Goal: Task Accomplishment & Management: Complete application form

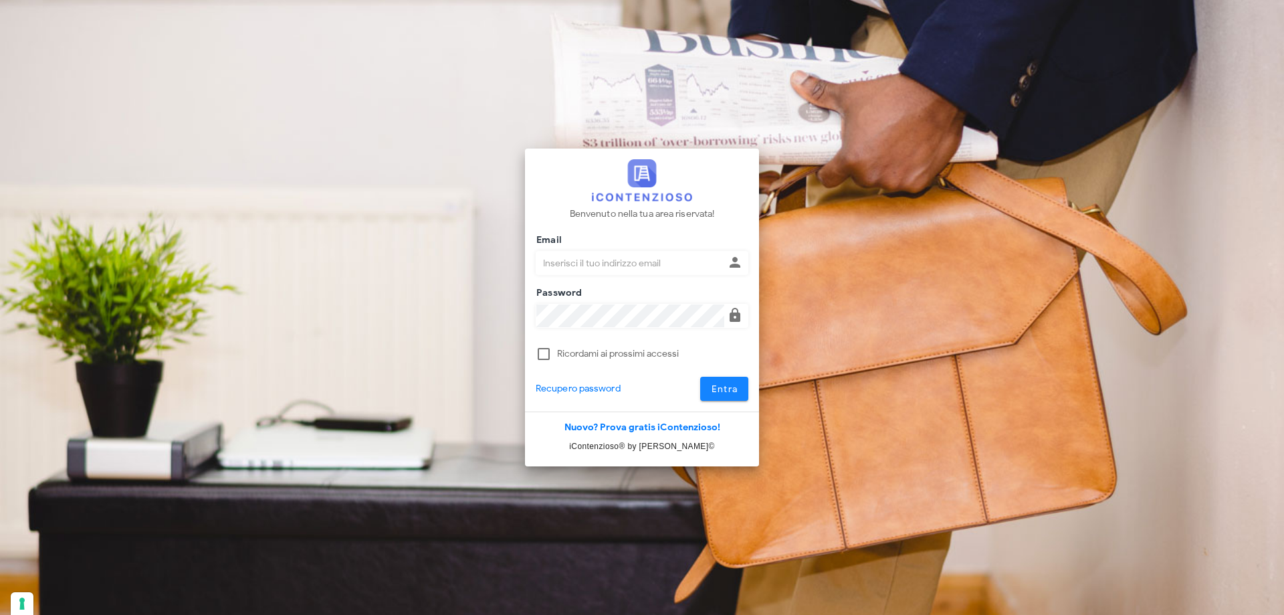
type input "[PERSON_NAME][EMAIL_ADDRESS][DOMAIN_NAME]"
click at [736, 390] on span "Entra" at bounding box center [724, 388] width 27 height 11
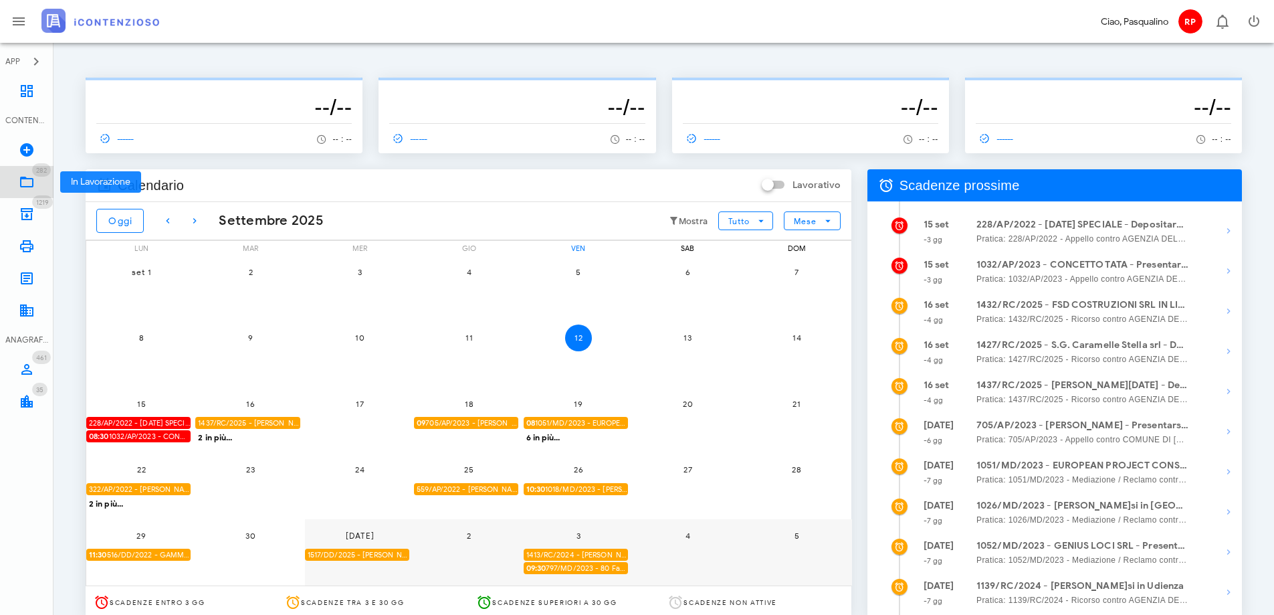
click at [28, 177] on icon at bounding box center [27, 182] width 16 height 16
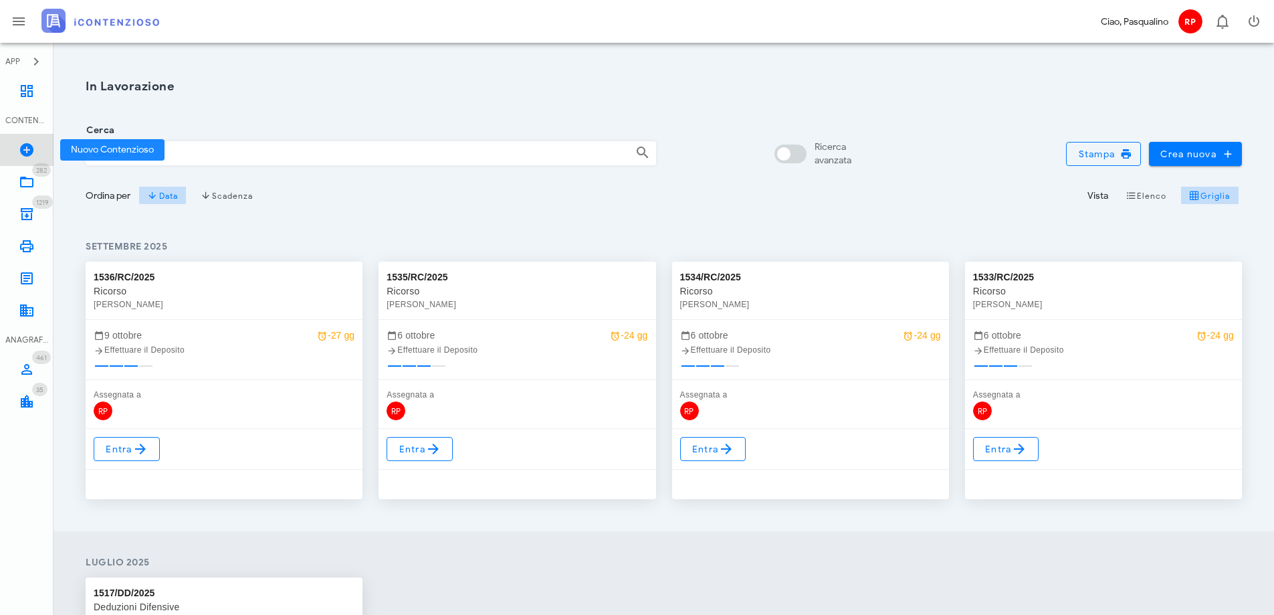
click at [29, 151] on icon at bounding box center [27, 150] width 16 height 16
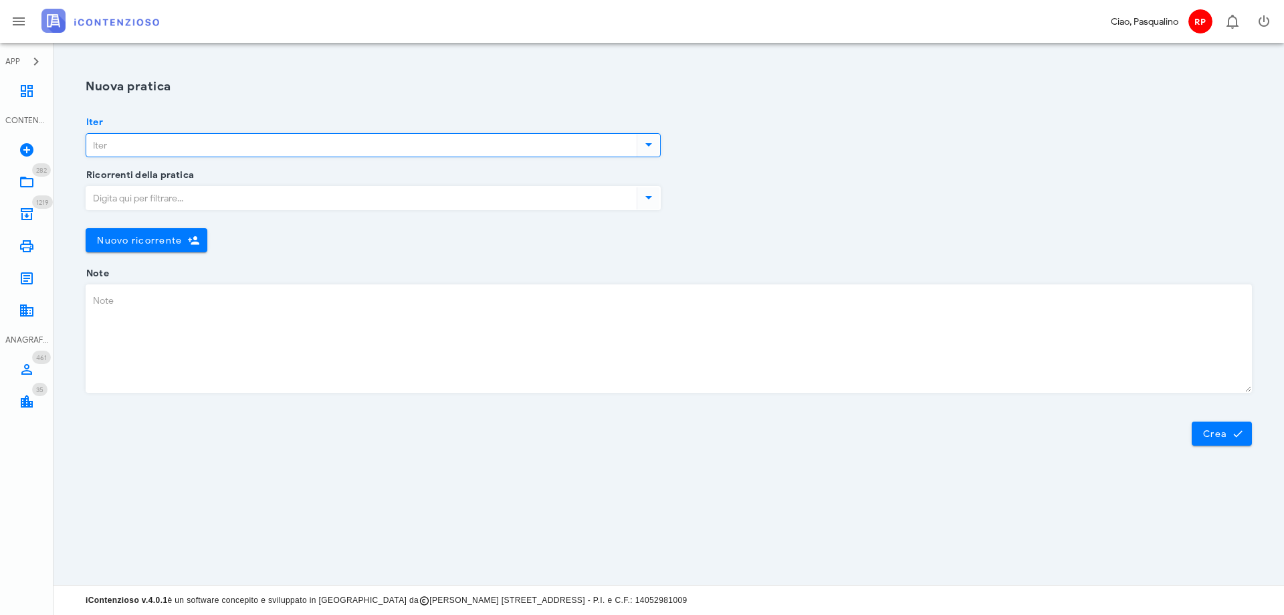
click at [137, 143] on input "Iter" at bounding box center [360, 145] width 548 height 23
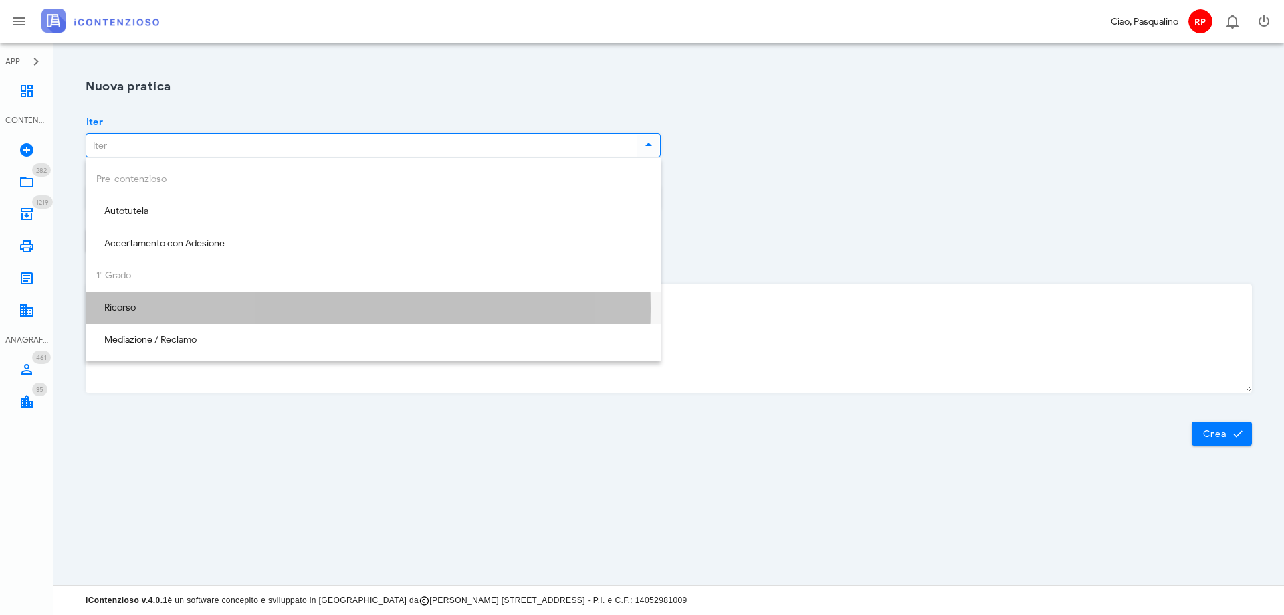
click at [148, 306] on div "Ricorso" at bounding box center [373, 307] width 554 height 11
type input "Ricorso"
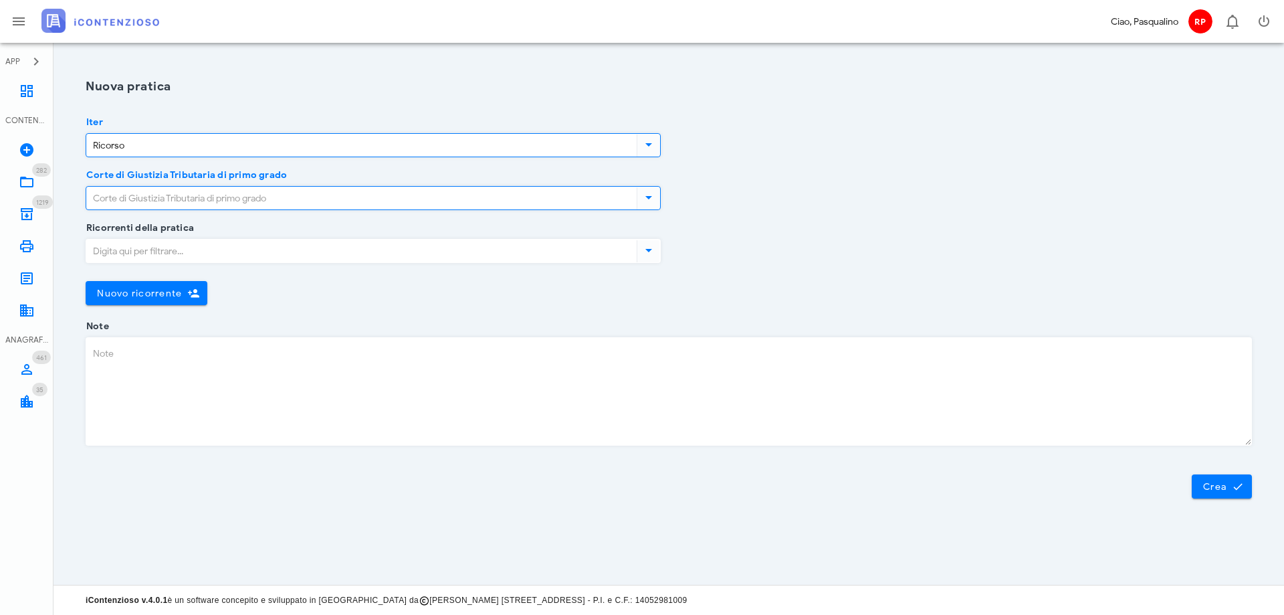
click at [338, 204] on input "Corte di Giustizia Tributaria di primo grado" at bounding box center [360, 198] width 548 height 23
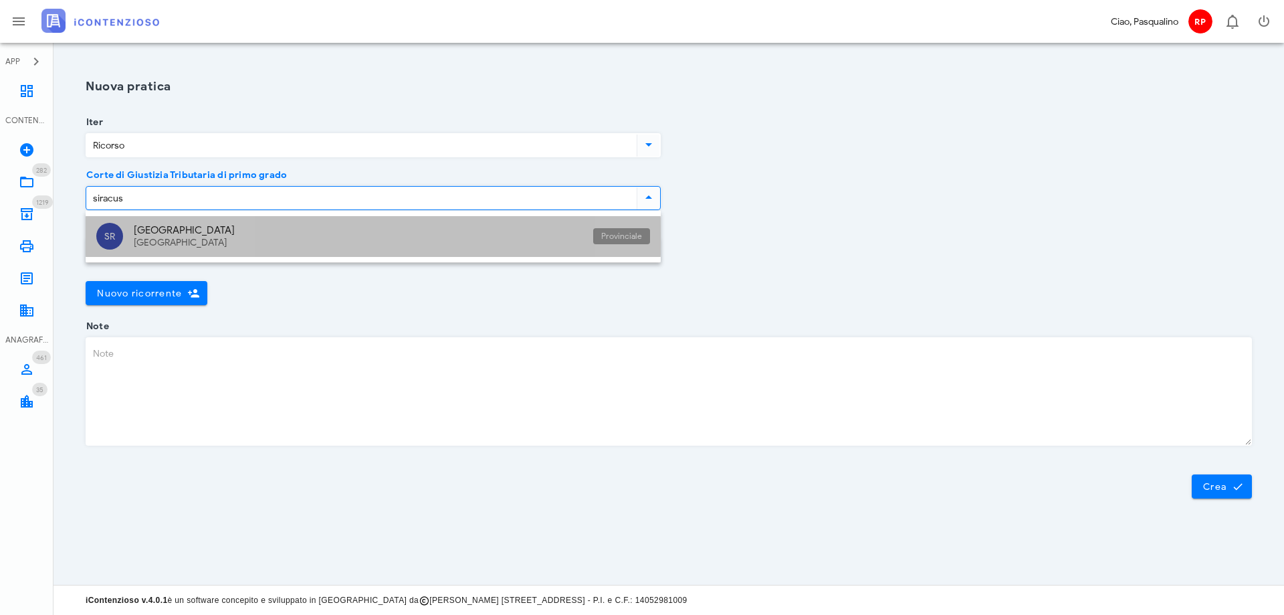
click at [358, 237] on div "Siracusa Sicilia" at bounding box center [358, 236] width 449 height 41
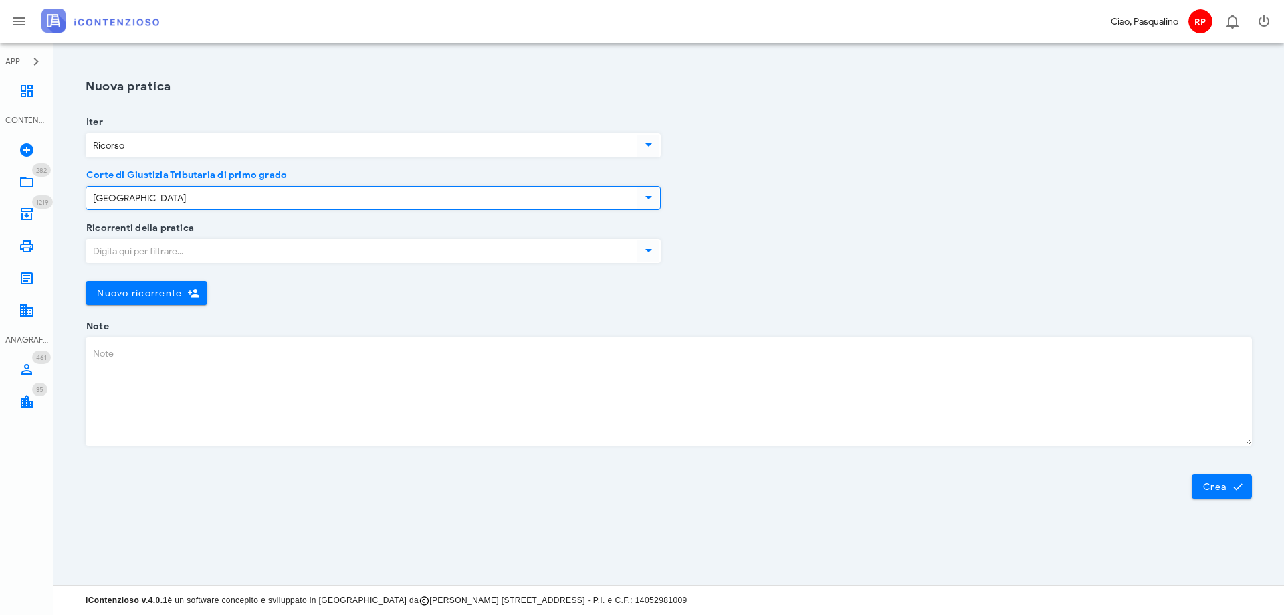
type input "Siracusa"
click at [338, 251] on input "Ricorrenti della pratica" at bounding box center [360, 250] width 548 height 23
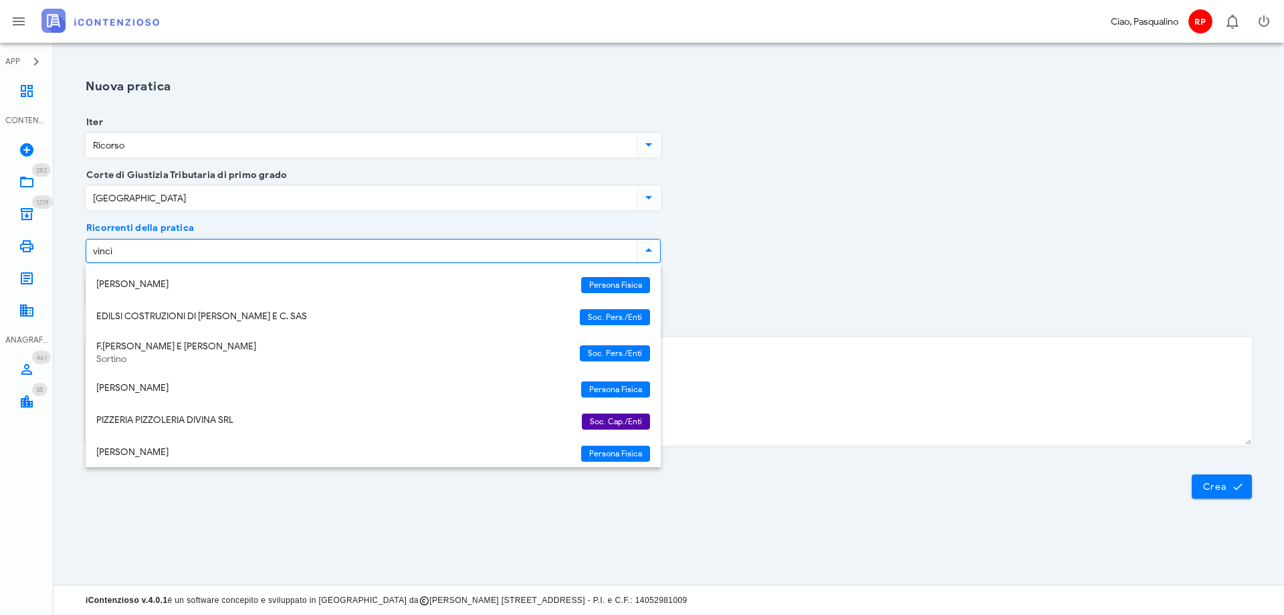
type input "vinci"
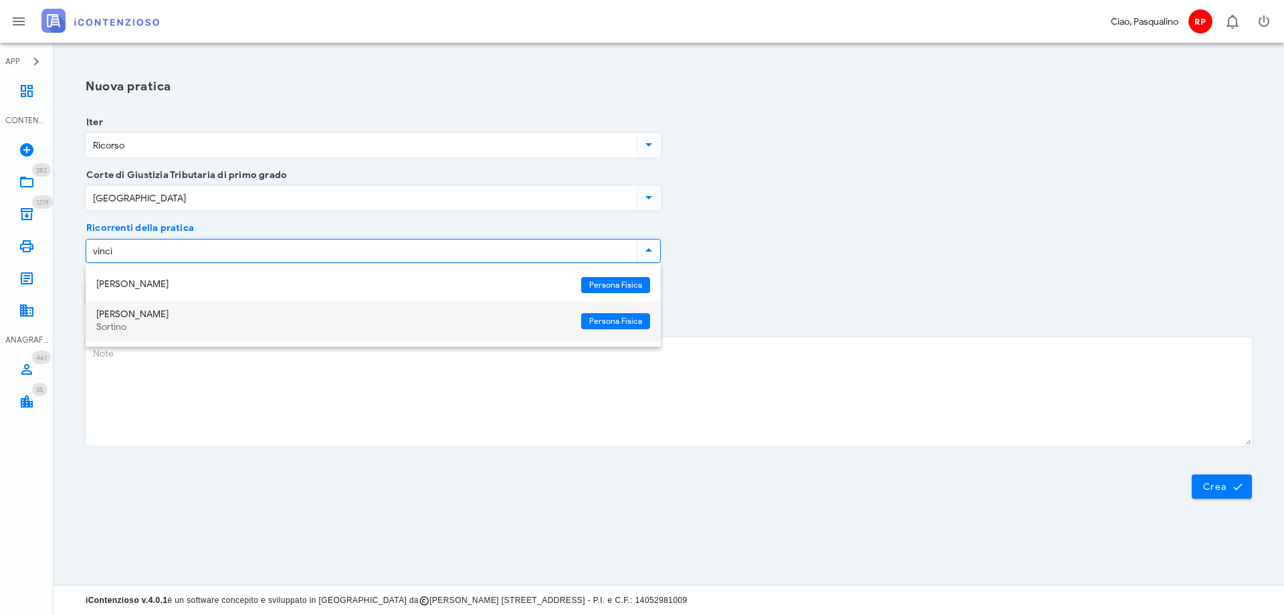
click at [208, 319] on div "VINCENZA VINCI" at bounding box center [333, 314] width 474 height 11
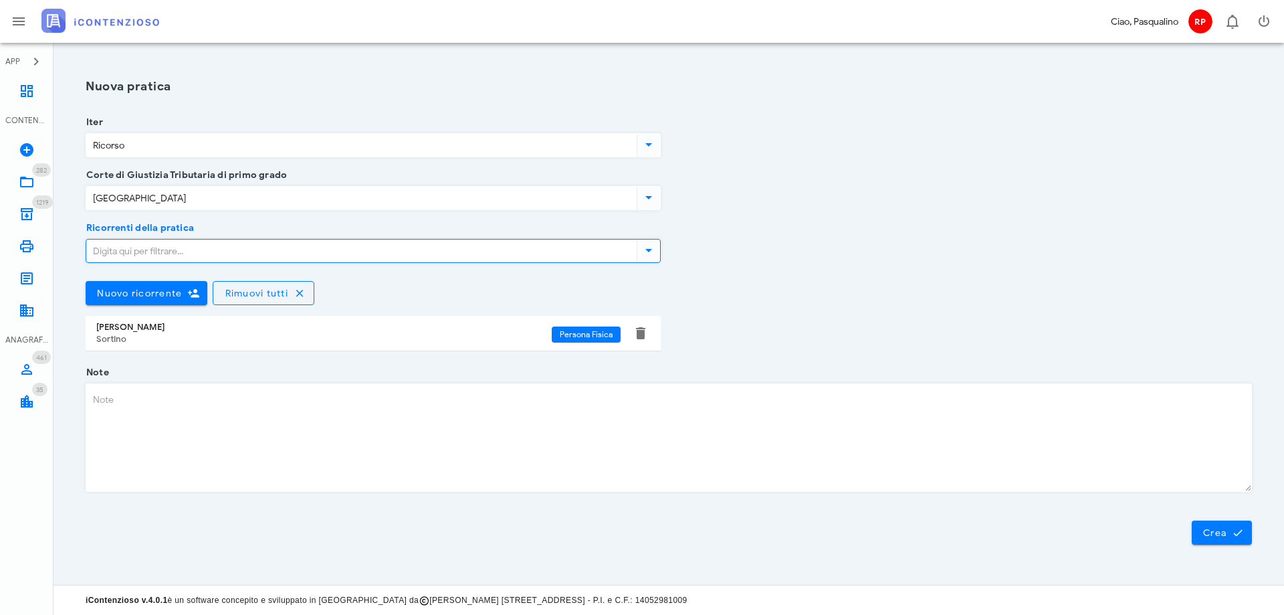
click at [996, 330] on div "Ricorrenti della pratica Nuovo ricorrente Rimuovi tutti VINCENZA VINCI Sortino …" at bounding box center [669, 300] width 1182 height 144
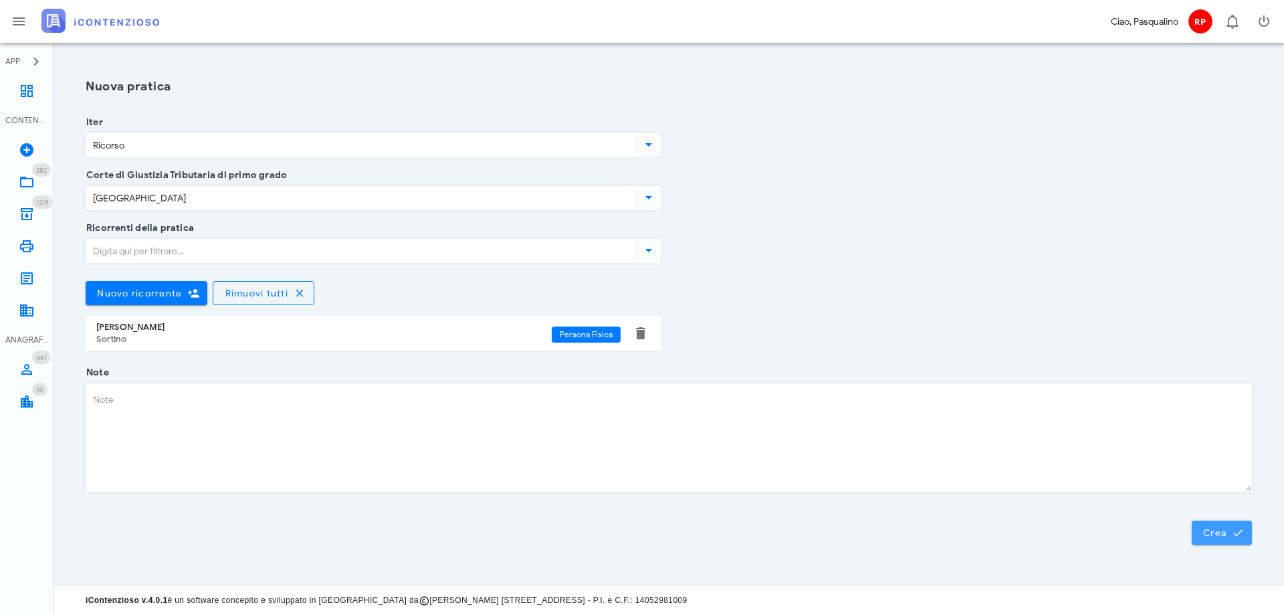
click at [1214, 530] on span "Crea" at bounding box center [1221, 532] width 39 height 12
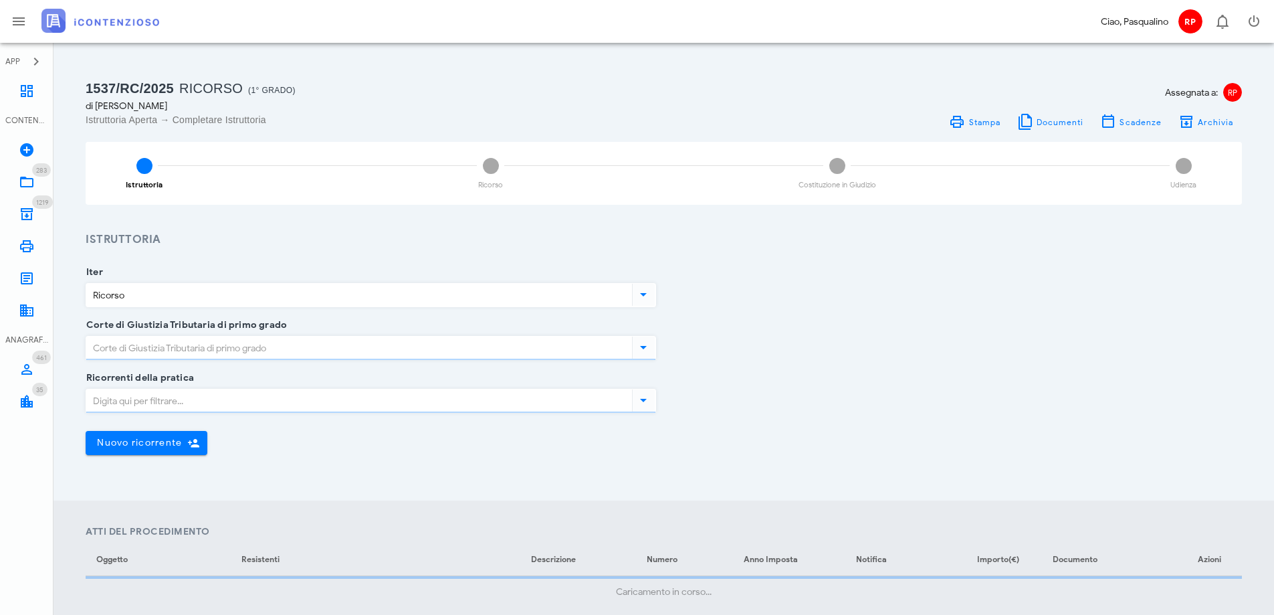
type input "[GEOGRAPHIC_DATA]"
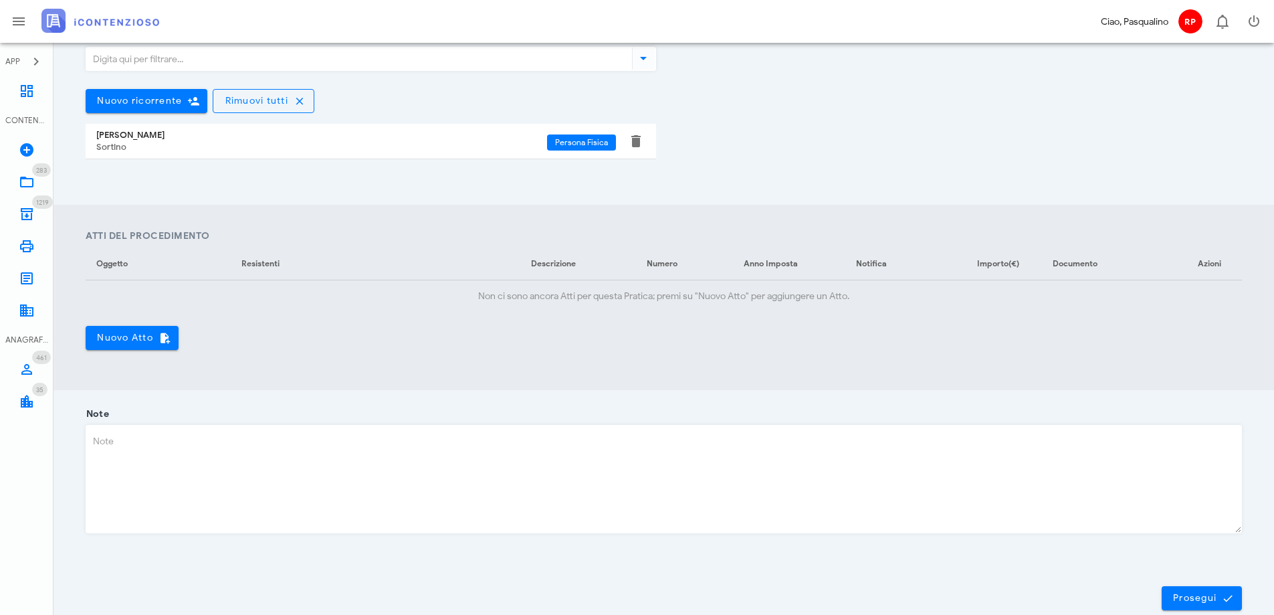
scroll to position [391, 0]
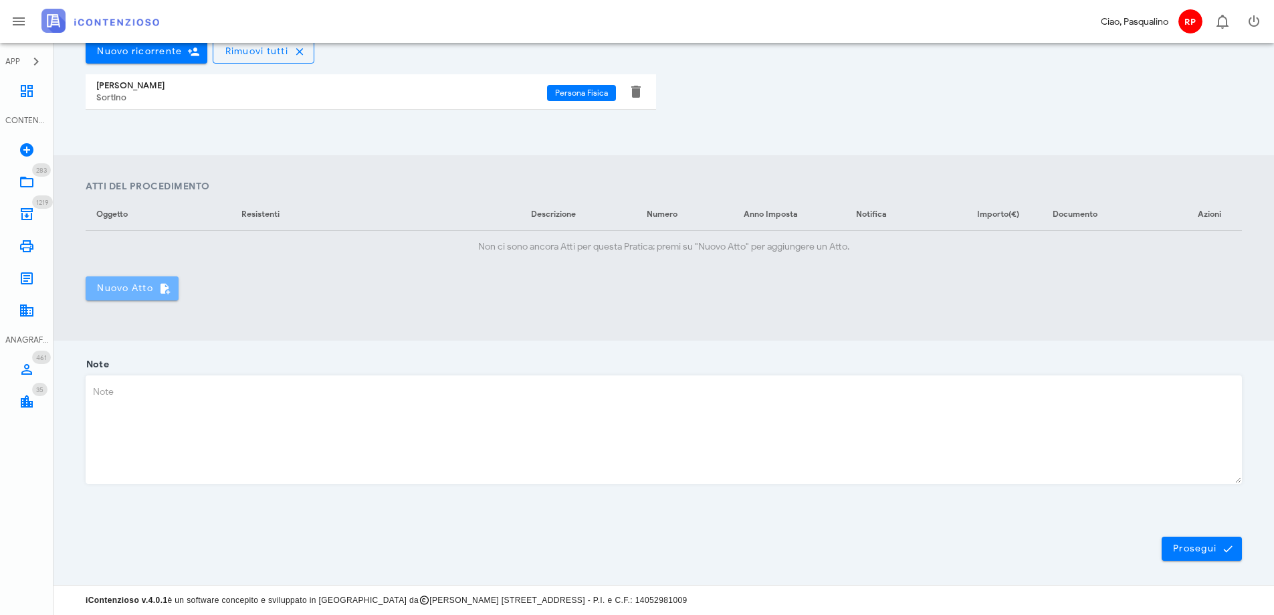
click at [104, 288] on span "Nuovo Atto" at bounding box center [132, 288] width 72 height 12
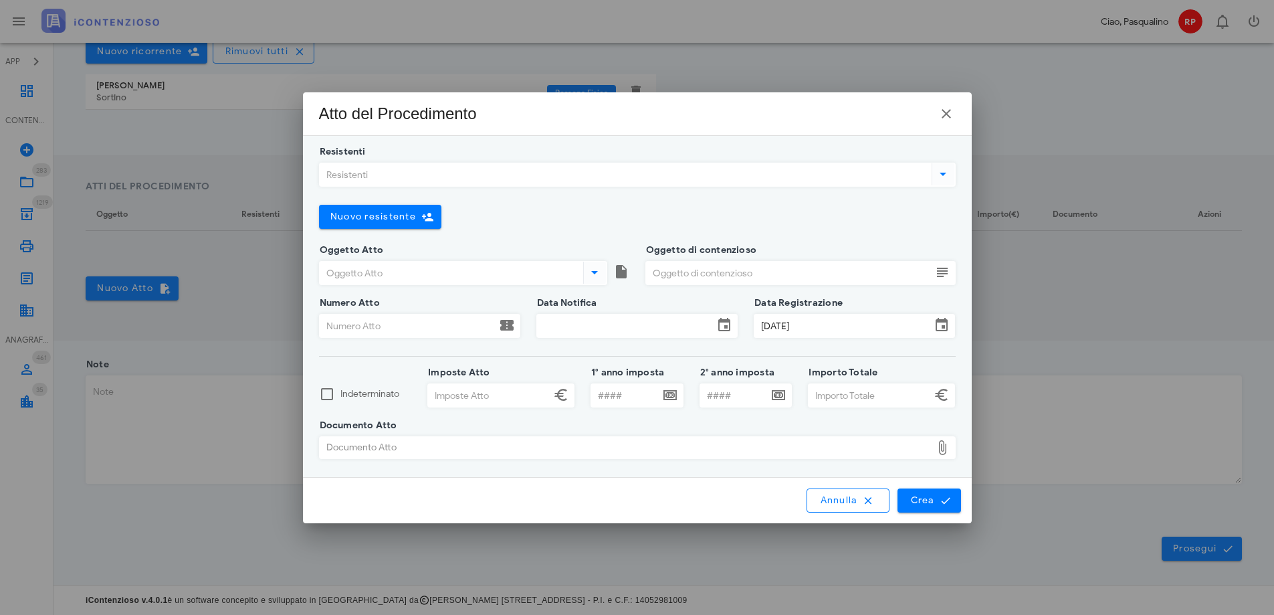
click at [459, 183] on input "Resistenti" at bounding box center [624, 174] width 609 height 23
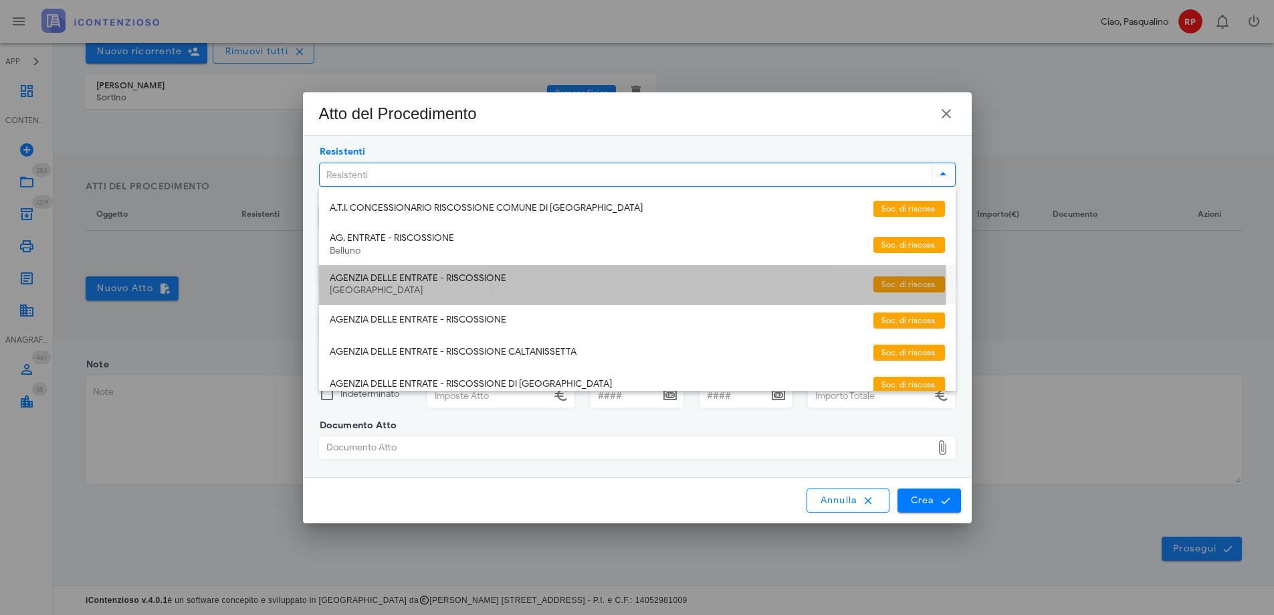
click at [474, 288] on div "[GEOGRAPHIC_DATA]" at bounding box center [596, 290] width 533 height 11
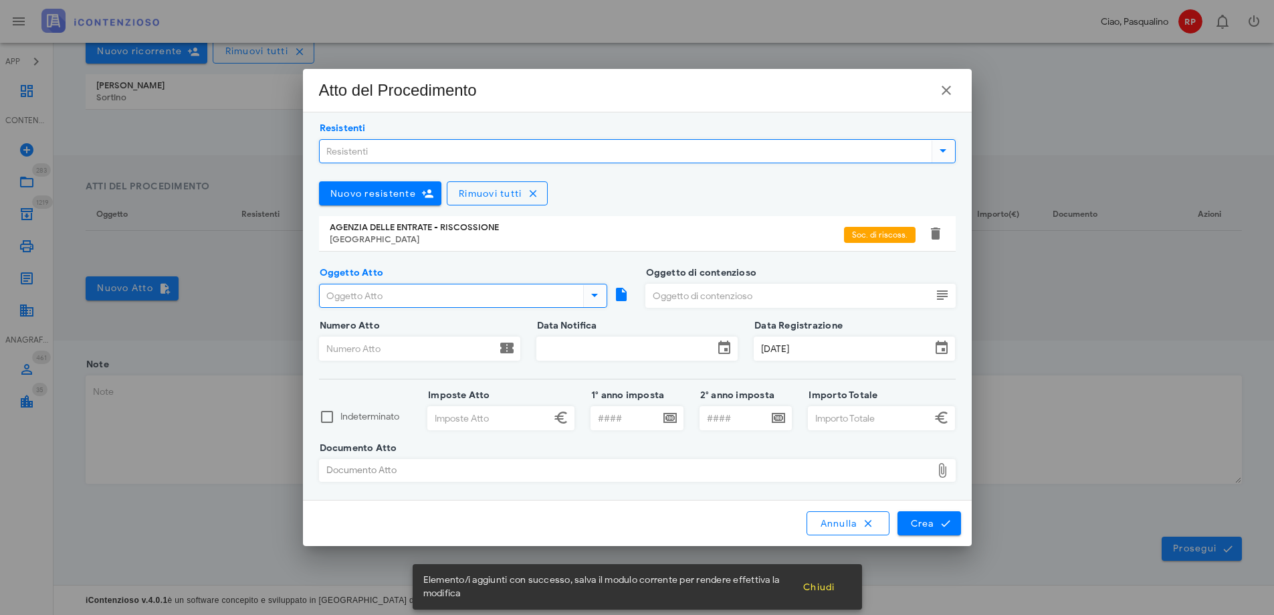
click at [431, 298] on input "Oggetto Atto" at bounding box center [450, 295] width 261 height 23
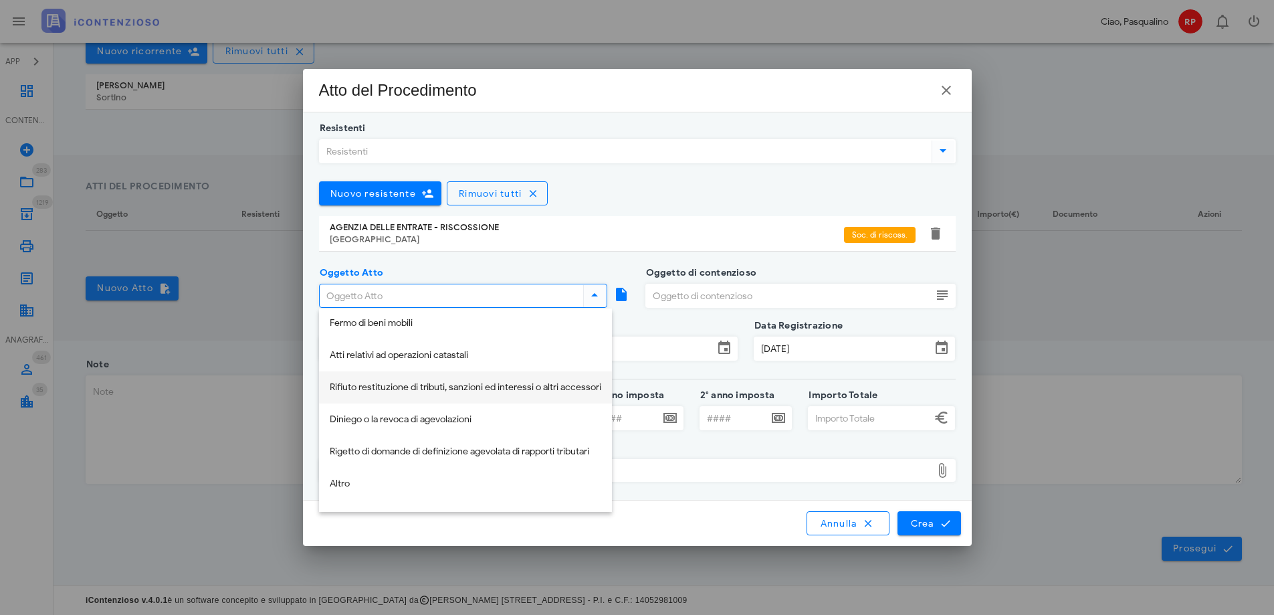
scroll to position [289, 0]
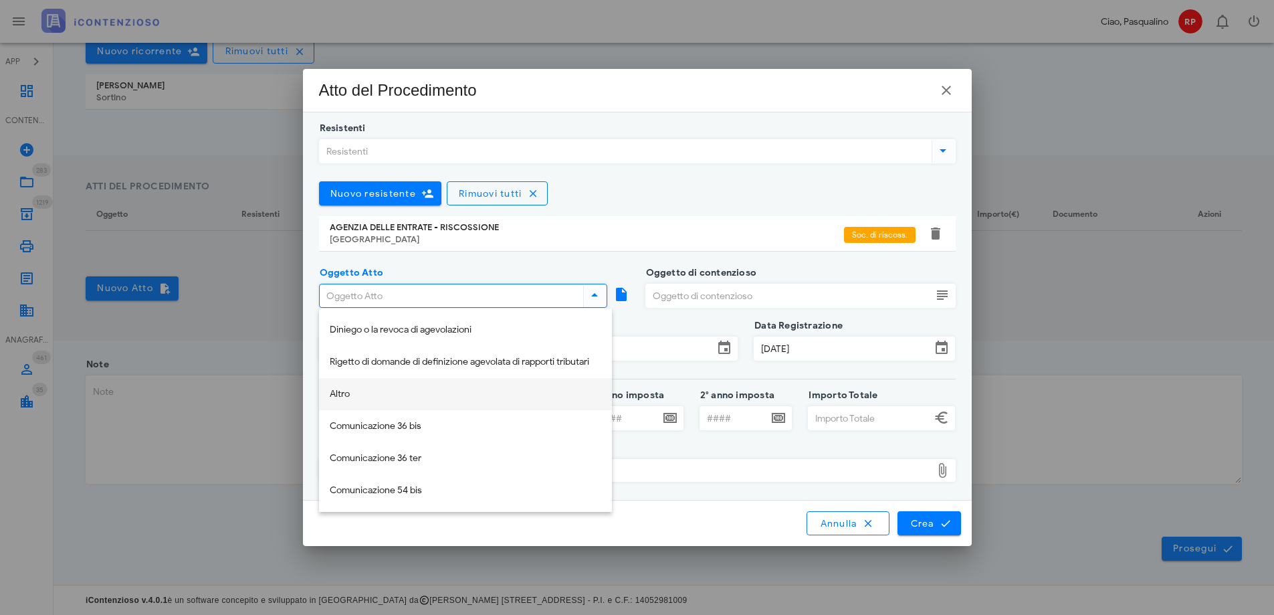
click at [366, 403] on div "Altro" at bounding box center [466, 394] width 272 height 27
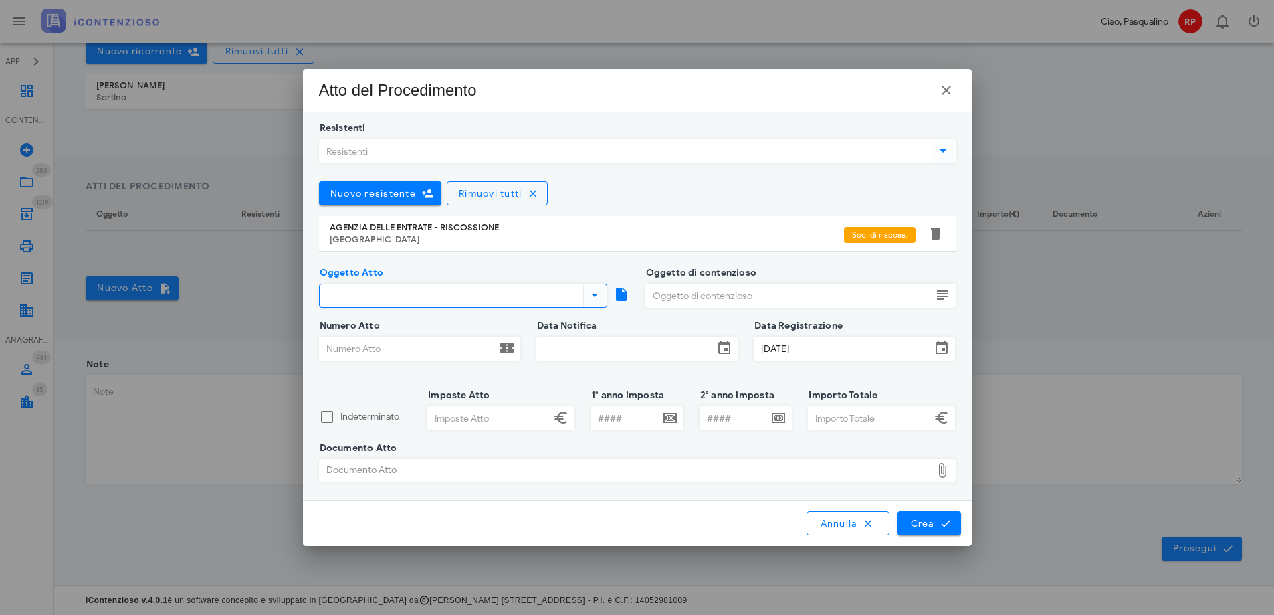
type input "Altro"
click at [679, 302] on input "Oggetto di contenzioso" at bounding box center [789, 295] width 286 height 23
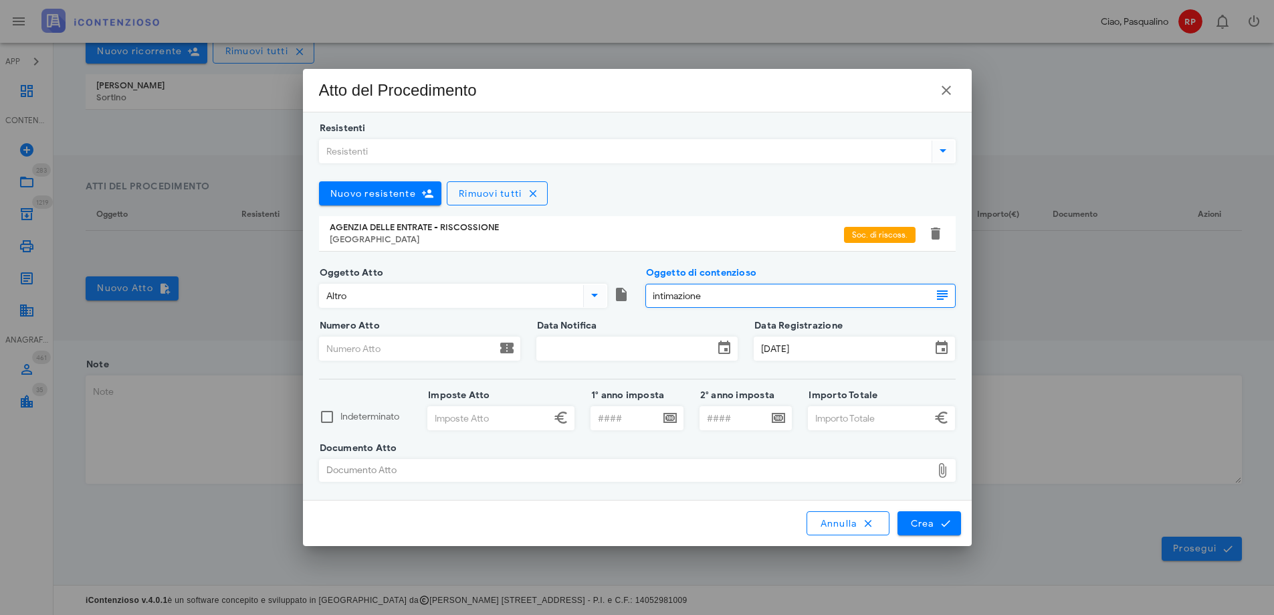
type input "intimazione"
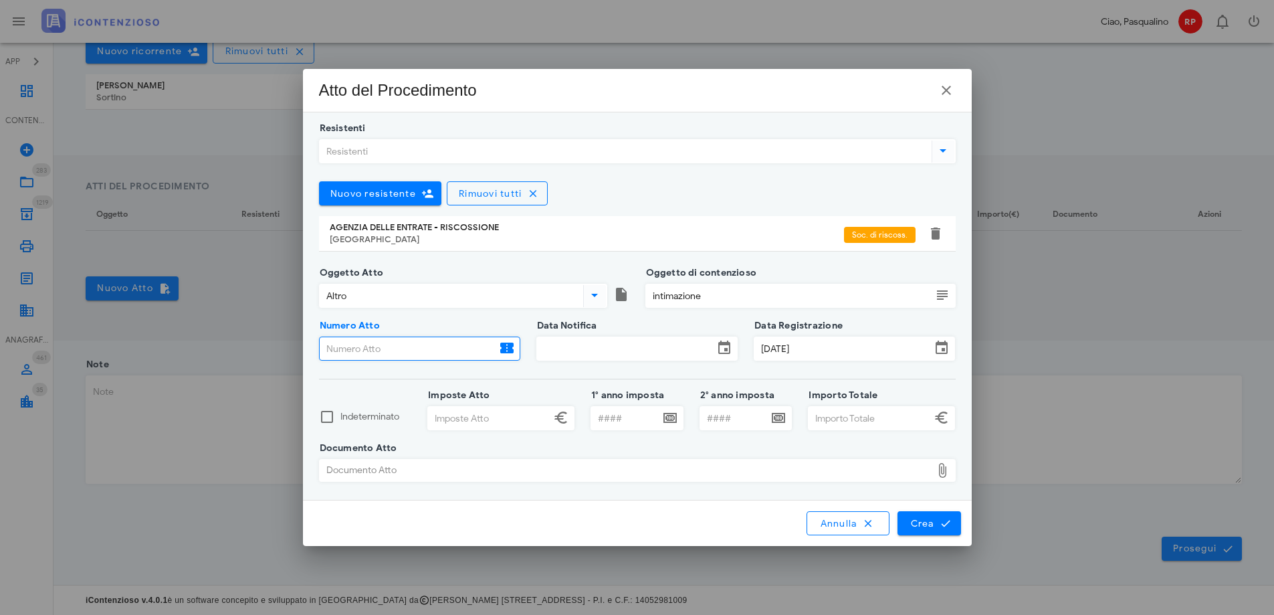
click at [397, 350] on input "Numero Atto" at bounding box center [408, 348] width 177 height 23
type input "29820259006133409"
click at [544, 339] on input "Data Notifica" at bounding box center [625, 348] width 177 height 23
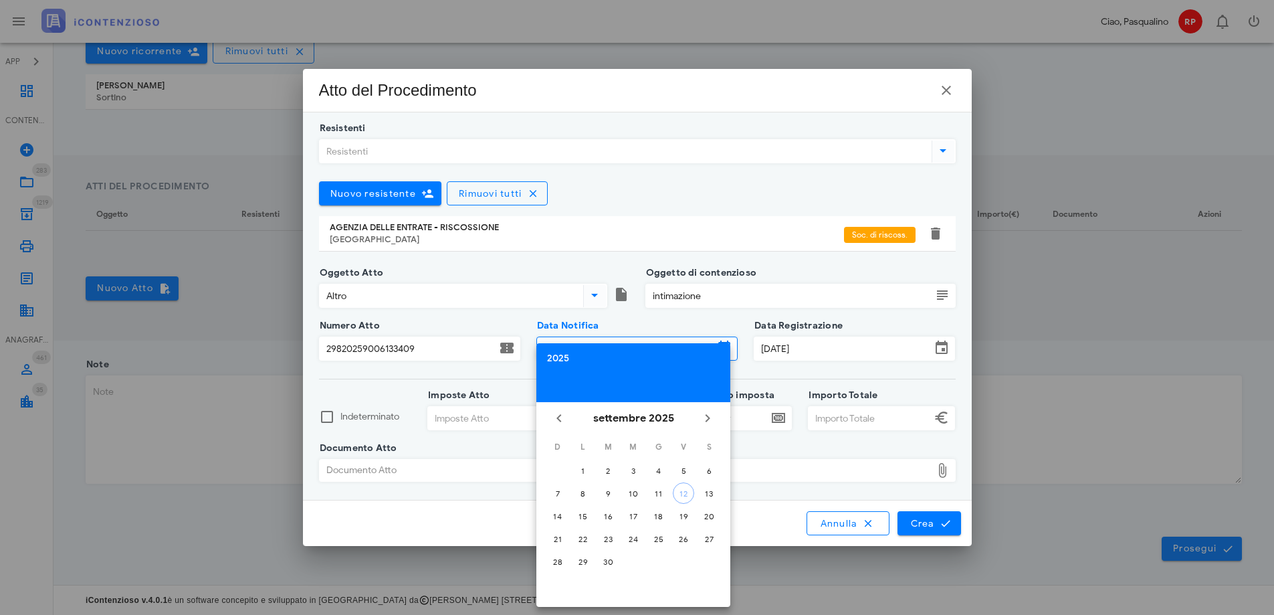
click at [561, 356] on div "2025" at bounding box center [633, 358] width 173 height 9
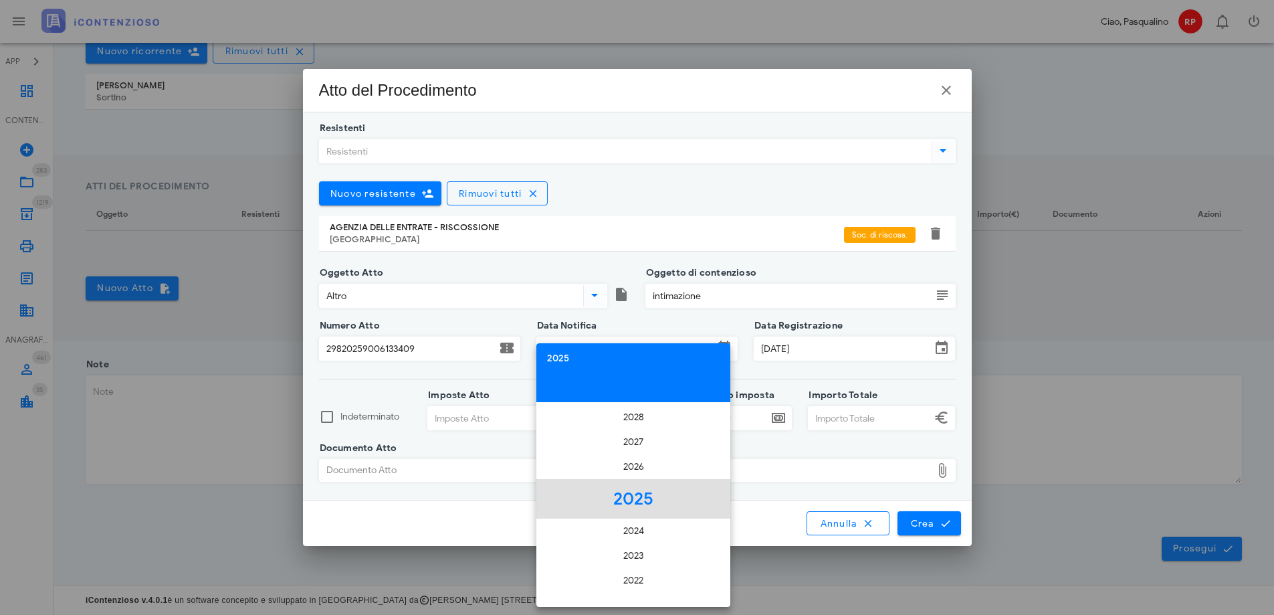
click at [636, 497] on li "2025" at bounding box center [633, 498] width 194 height 39
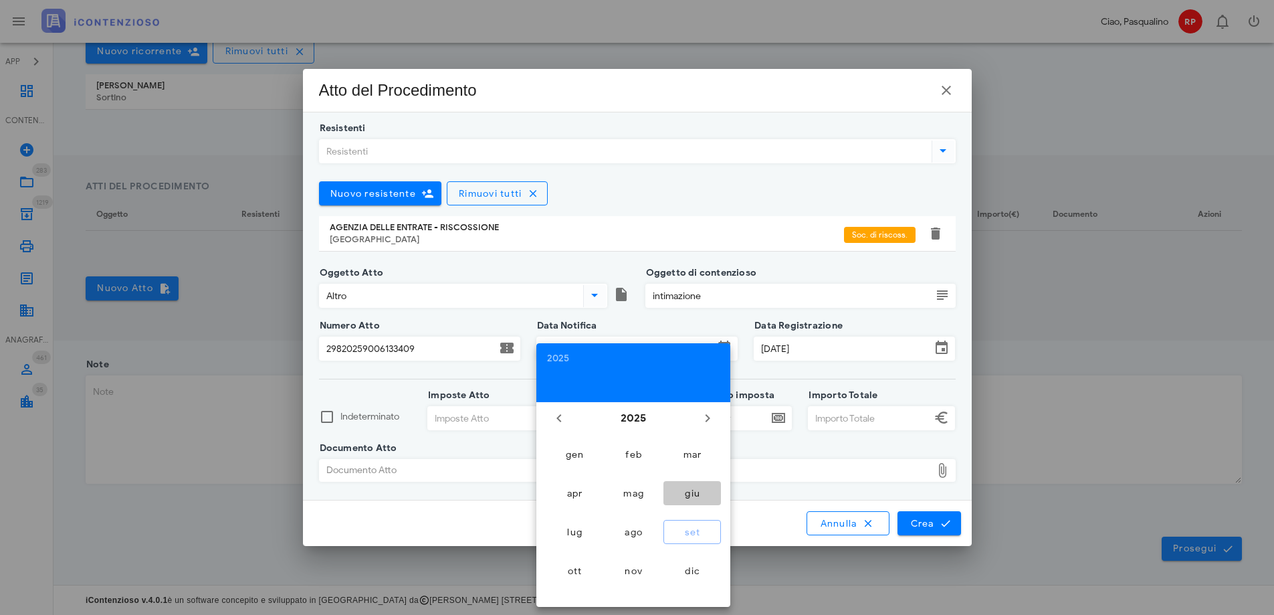
click at [694, 493] on div "giu" at bounding box center [692, 493] width 36 height 11
click at [587, 518] on div "16" at bounding box center [582, 516] width 21 height 10
type input "16/06/2025"
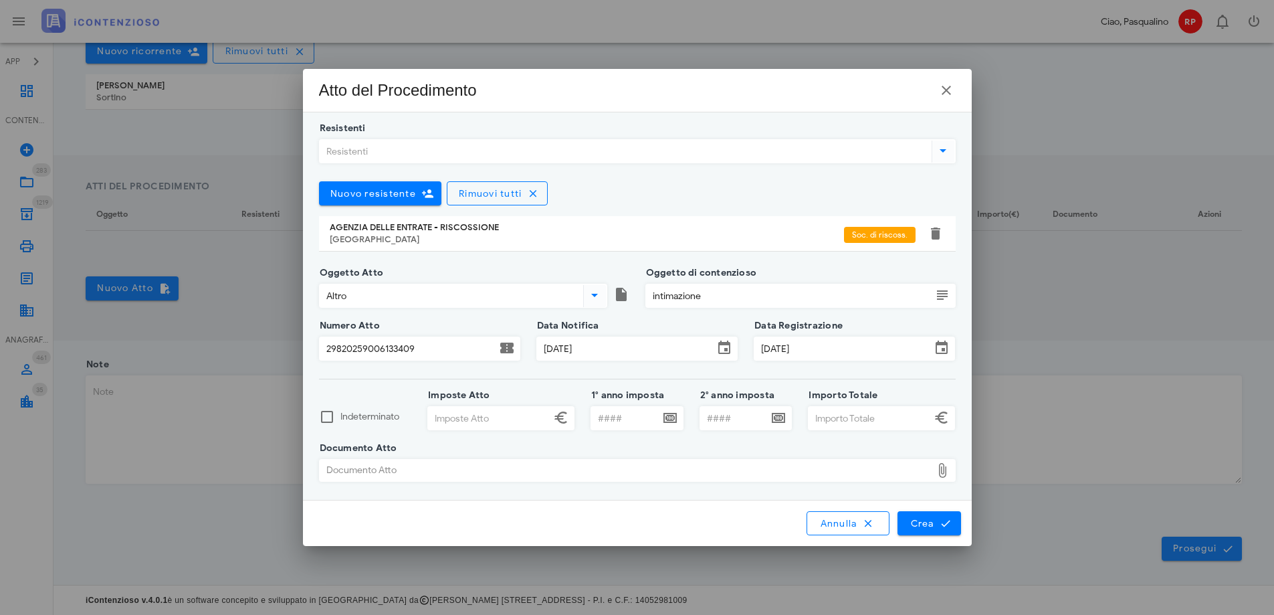
click at [508, 419] on input "Imposte Atto" at bounding box center [489, 418] width 122 height 23
type input "7.611,00"
type input "2010"
click at [835, 424] on input "Importo Totale" at bounding box center [870, 418] width 122 height 23
click at [762, 461] on div "Documento Atto" at bounding box center [626, 469] width 612 height 21
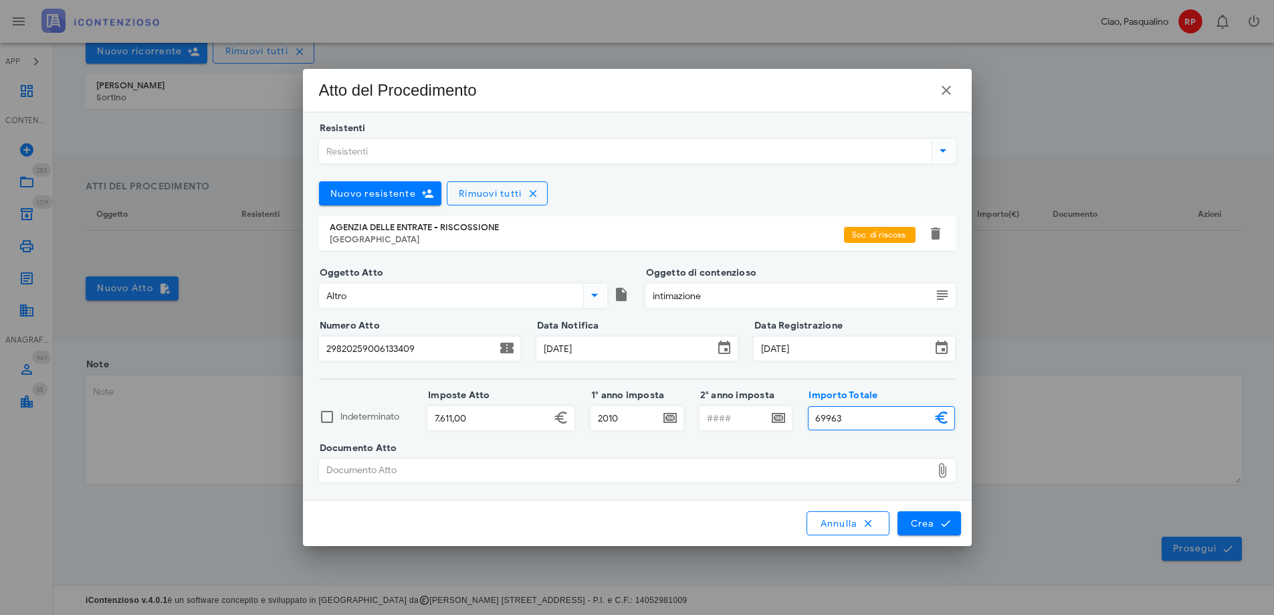
type input "69.963,00"
type input "C:\fakepath\VINCI VICENZA CONTRO INTIMAZIONE DI PAGAMENTO N. 298720259005822461…"
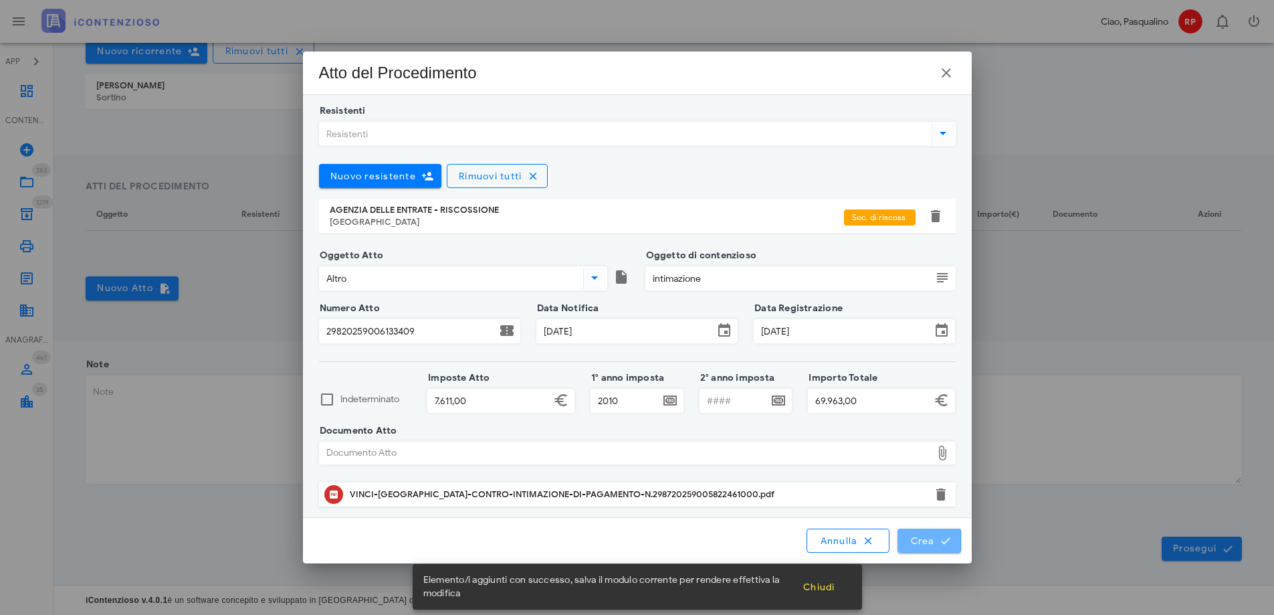
click at [916, 531] on button "Crea" at bounding box center [929, 540] width 63 height 24
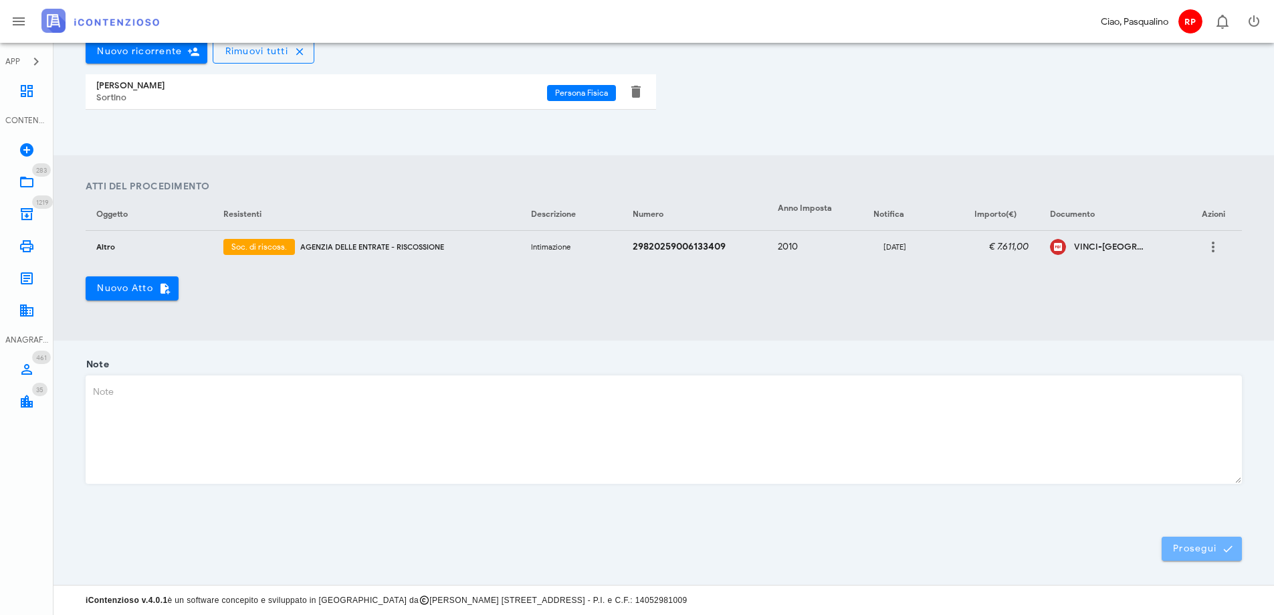
click at [1178, 542] on button "Prosegui" at bounding box center [1202, 548] width 80 height 24
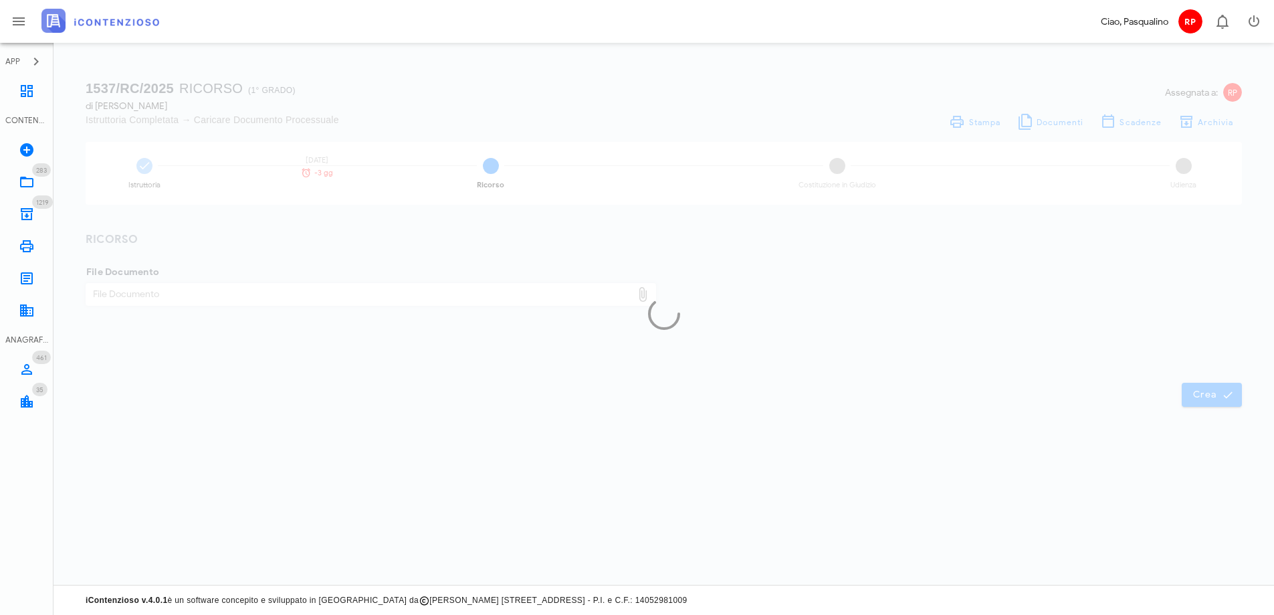
scroll to position [0, 0]
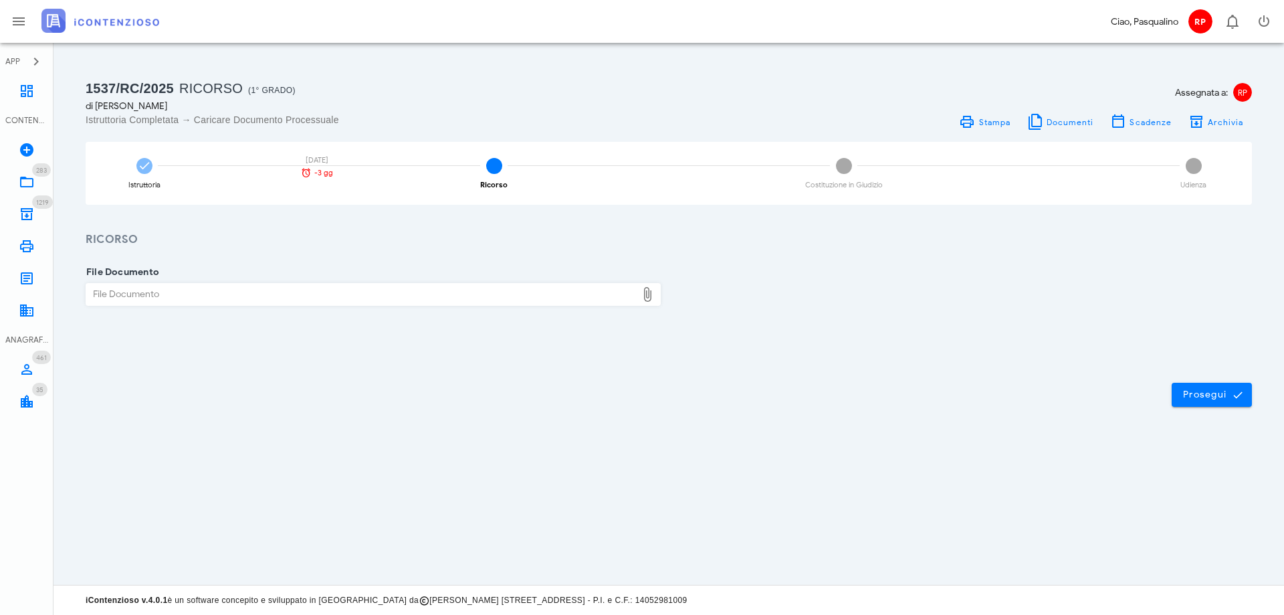
click at [781, 520] on div "1537/RC/2025 Ricorso (1° Grado) di VINCENZA VINCI Istruttoria Completata → Cari…" at bounding box center [669, 314] width 1231 height 542
click at [184, 299] on div "File Documento" at bounding box center [361, 294] width 550 height 21
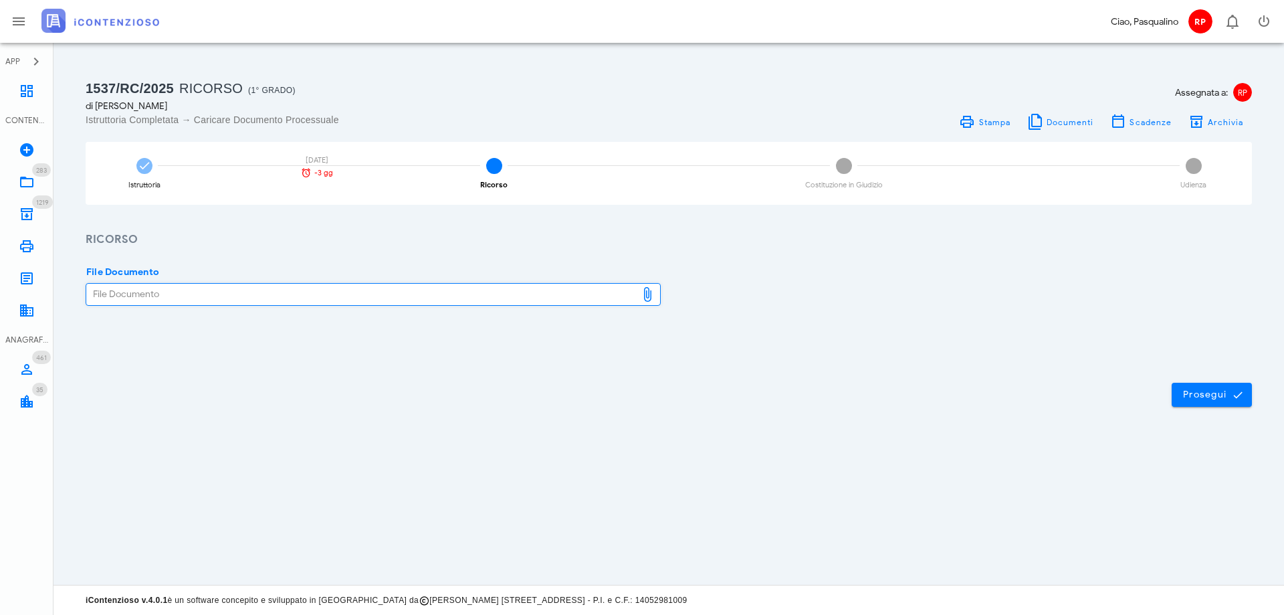
type input "C:\fakepath\VINCI VICENZA CONTRO INTIMAZIONE DI PAGAMENTO N. 298720259005822461…"
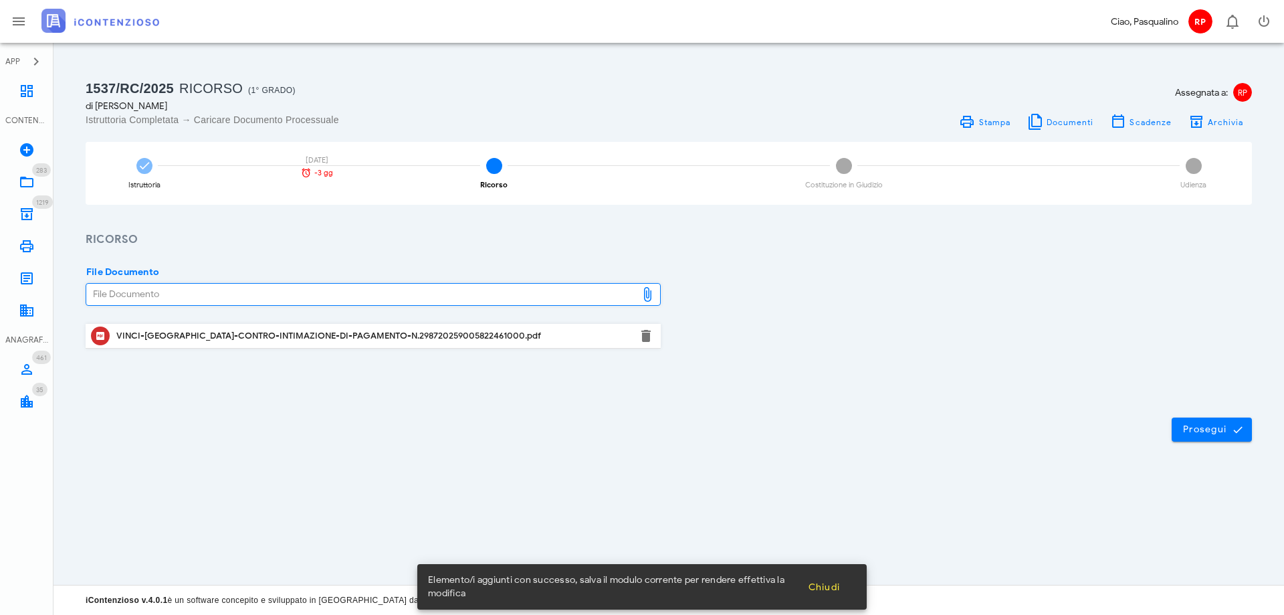
click at [964, 433] on div "Prosegui" at bounding box center [669, 429] width 1231 height 72
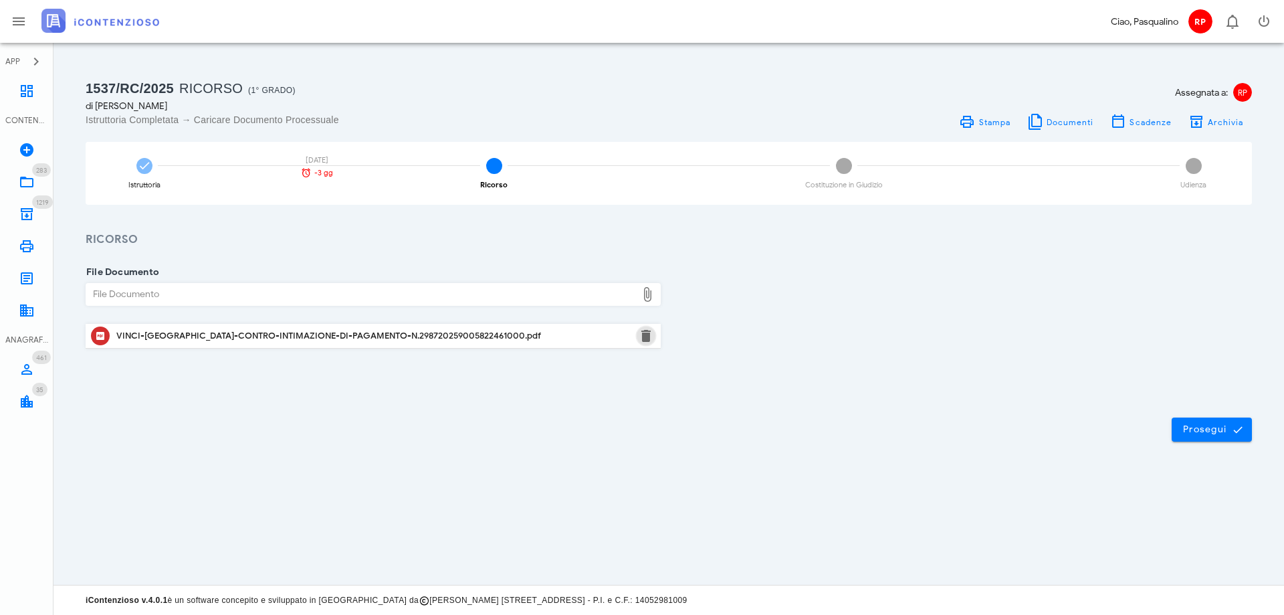
click at [645, 336] on button "button" at bounding box center [646, 336] width 16 height 16
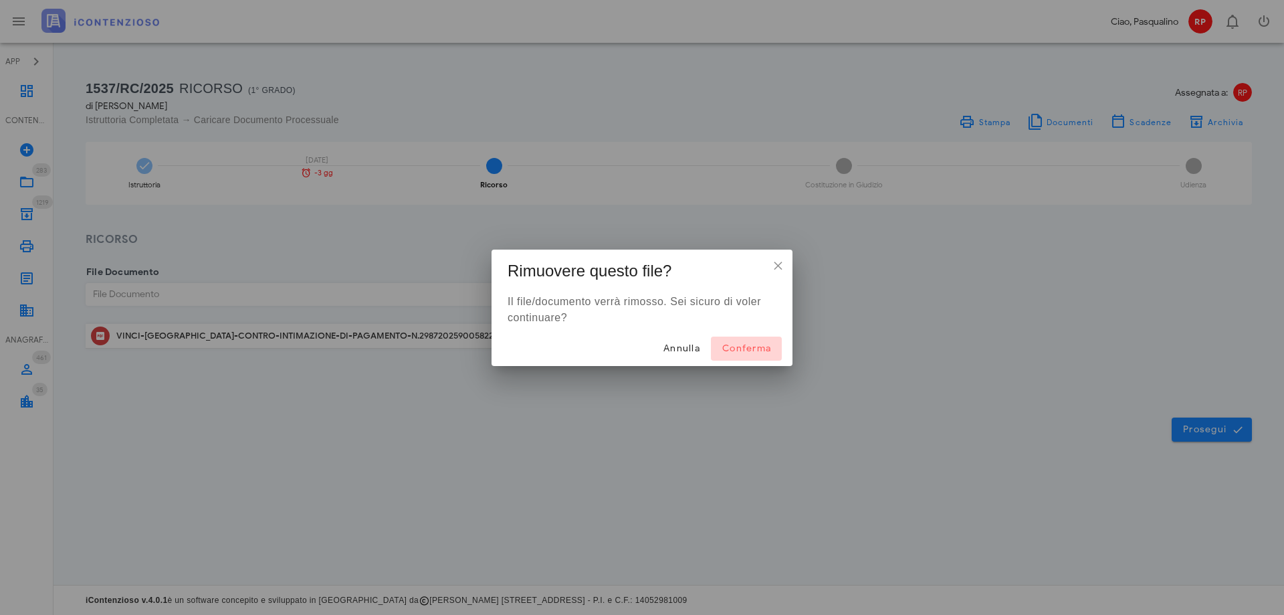
click at [747, 356] on button "Conferma" at bounding box center [746, 348] width 71 height 24
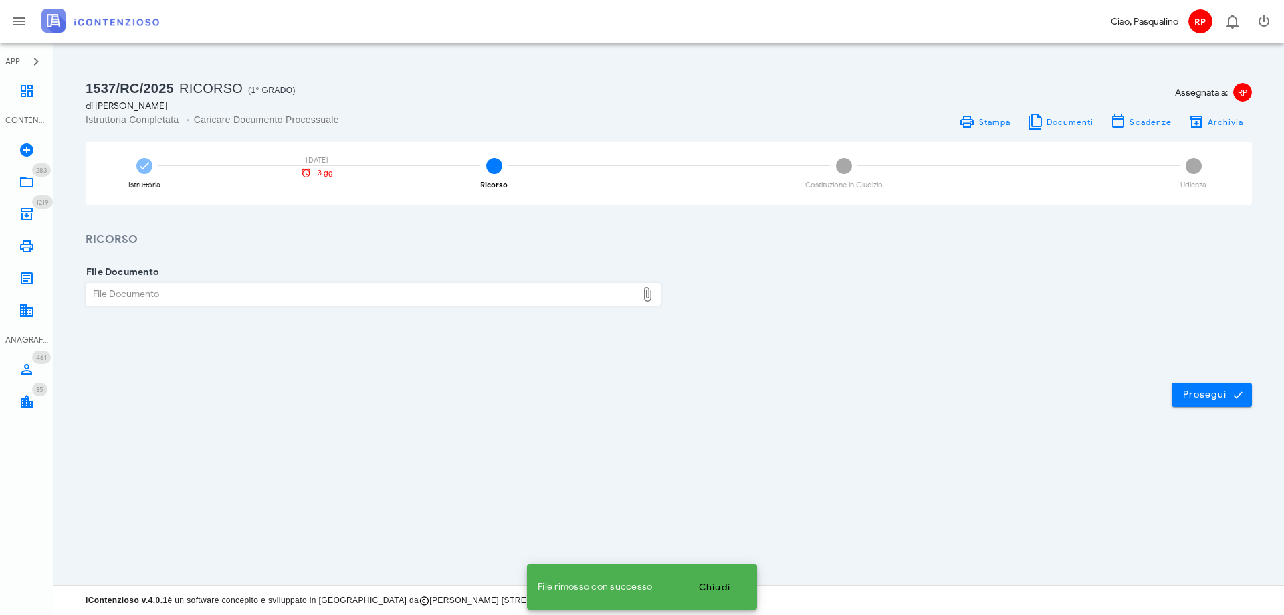
click at [236, 296] on div "File Documento" at bounding box center [361, 294] width 550 height 21
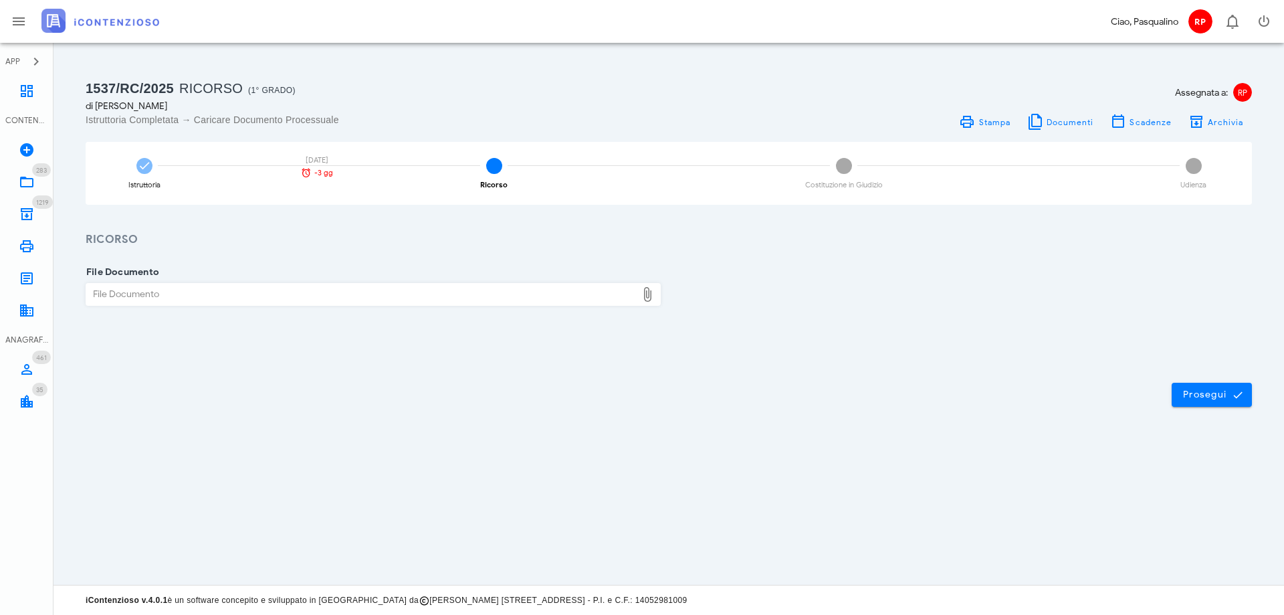
type input "C:\fakepath\VINCI VICENZA CONTRO INTIMAZIONE DI PAGAMENTO N. 298720259005822461…"
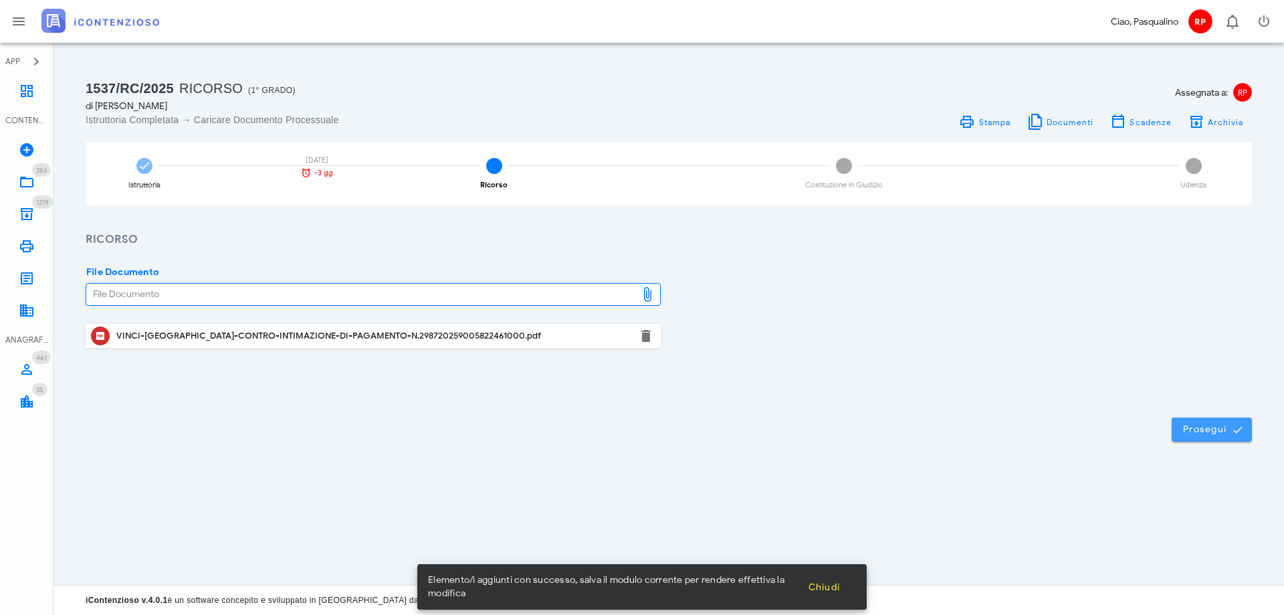
click at [1213, 433] on span "Prosegui" at bounding box center [1211, 429] width 59 height 12
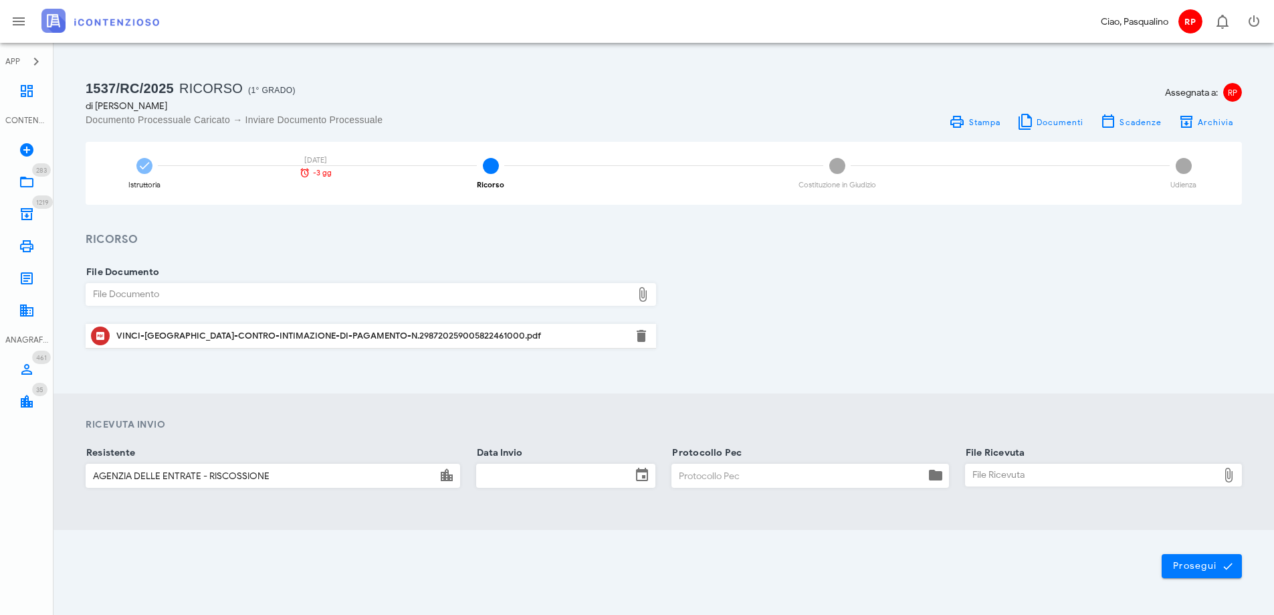
click at [601, 475] on input "Data Invio" at bounding box center [554, 475] width 154 height 23
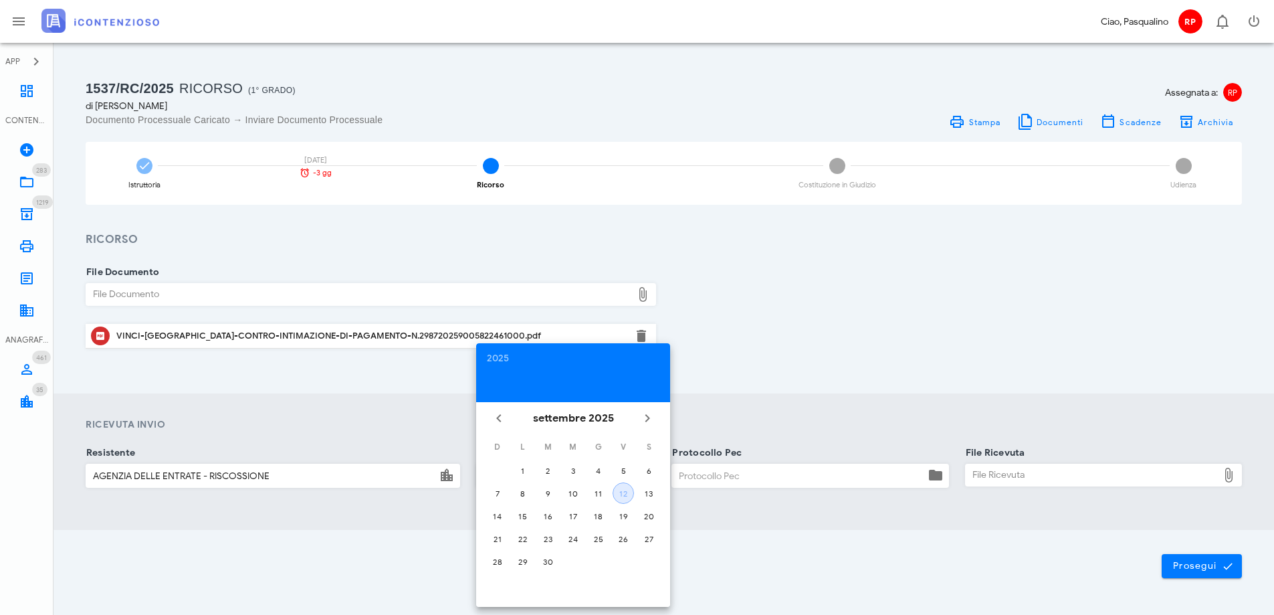
click at [621, 491] on div "12" at bounding box center [623, 493] width 20 height 10
type input "12/09/2025"
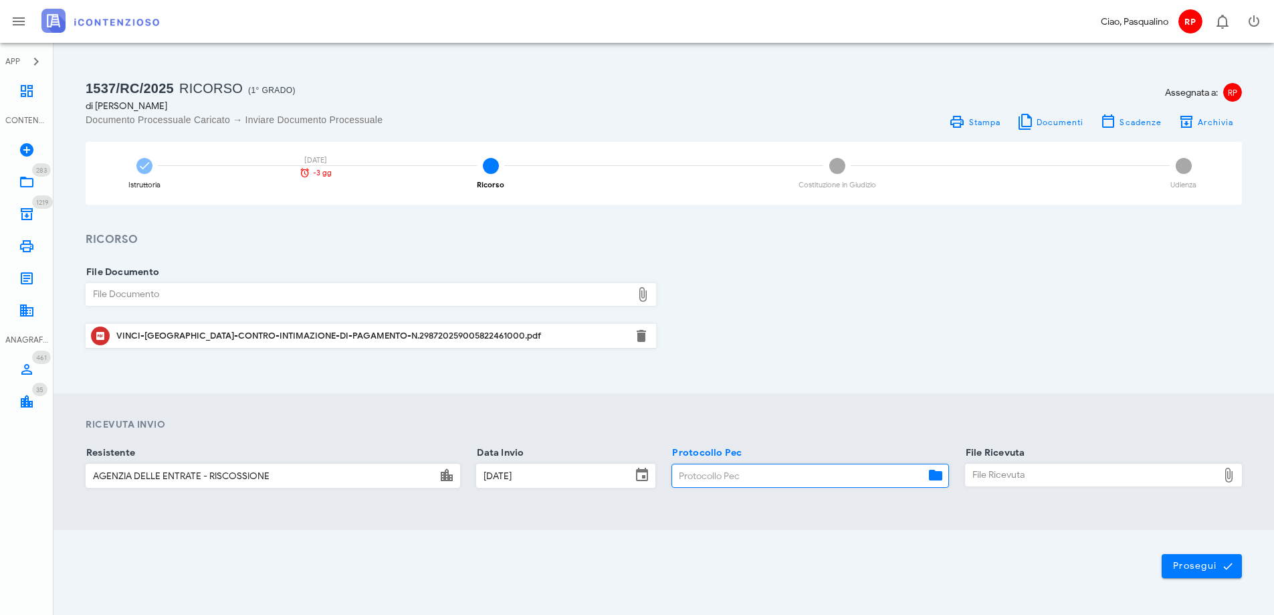
click at [753, 480] on input "Protocollo Pec" at bounding box center [798, 475] width 252 height 23
type input "1209"
click at [1092, 480] on div "File Ricevuta" at bounding box center [1092, 474] width 252 height 21
type input "C:\fakepath\Ricorso Vinci Vincenza avverso Intimazione di Pagamento n. 29820259…"
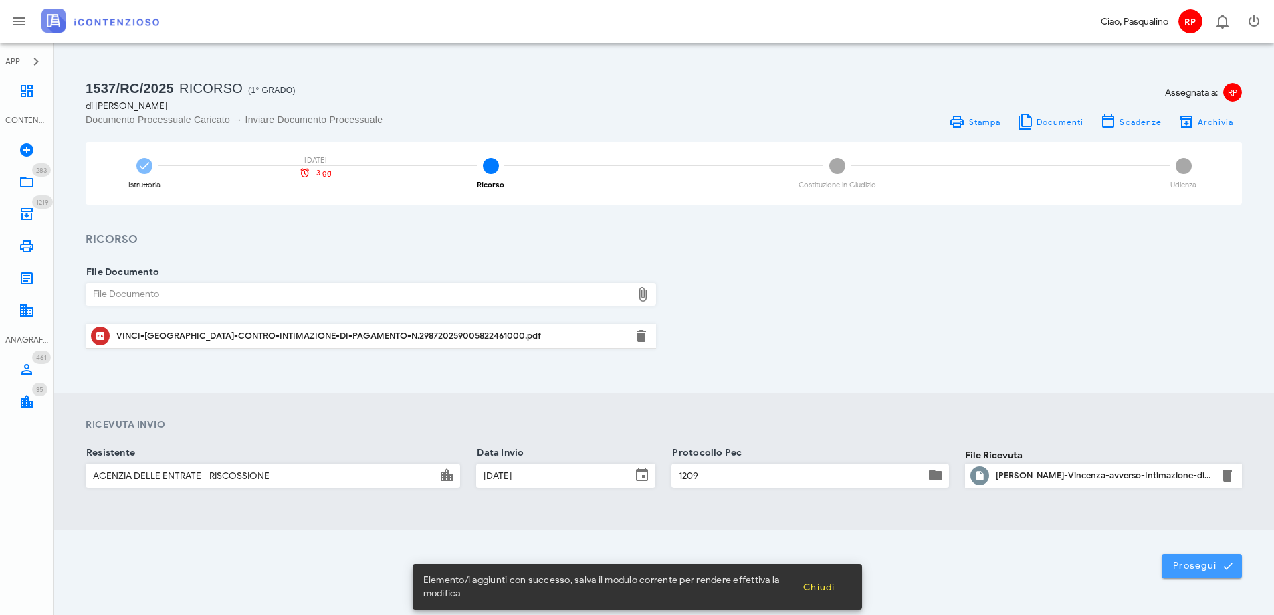
click at [1196, 568] on span "Prosegui" at bounding box center [1201, 566] width 59 height 12
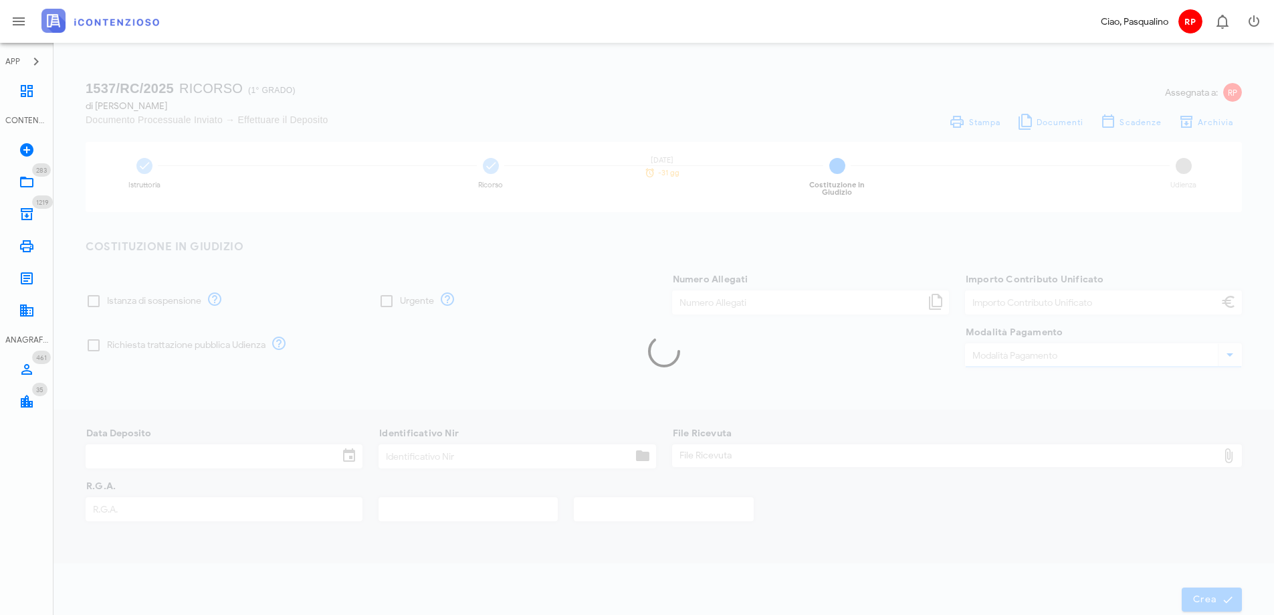
type input "120,00"
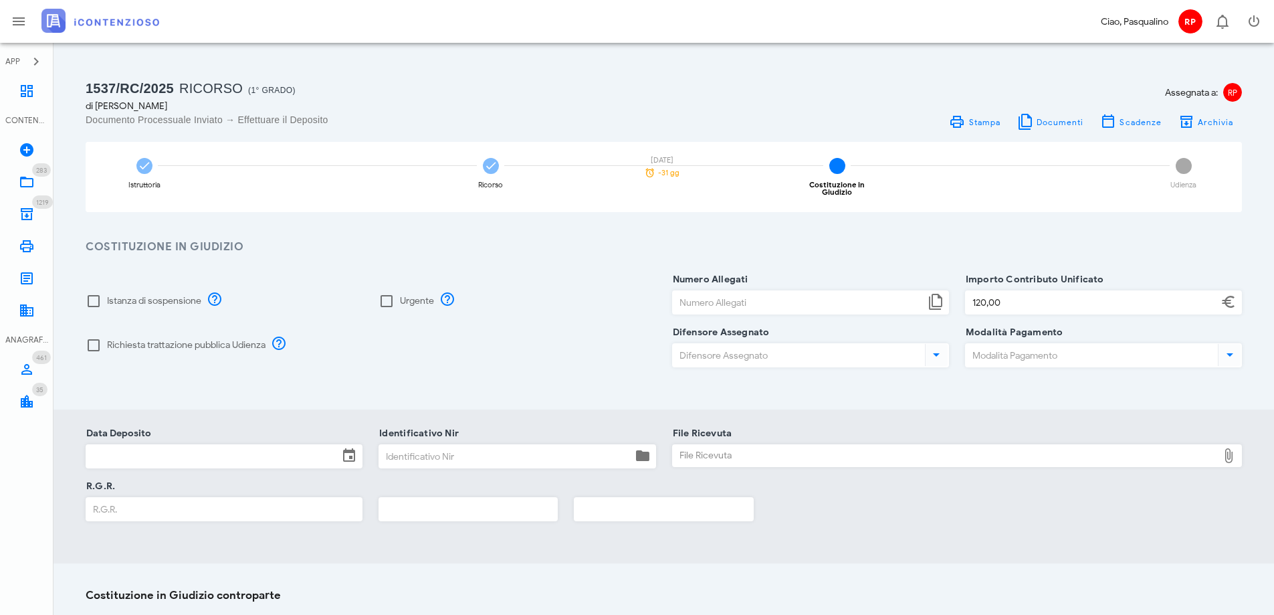
click at [853, 526] on div "R.G.R." at bounding box center [664, 512] width 1172 height 53
